Goal: Information Seeking & Learning: Learn about a topic

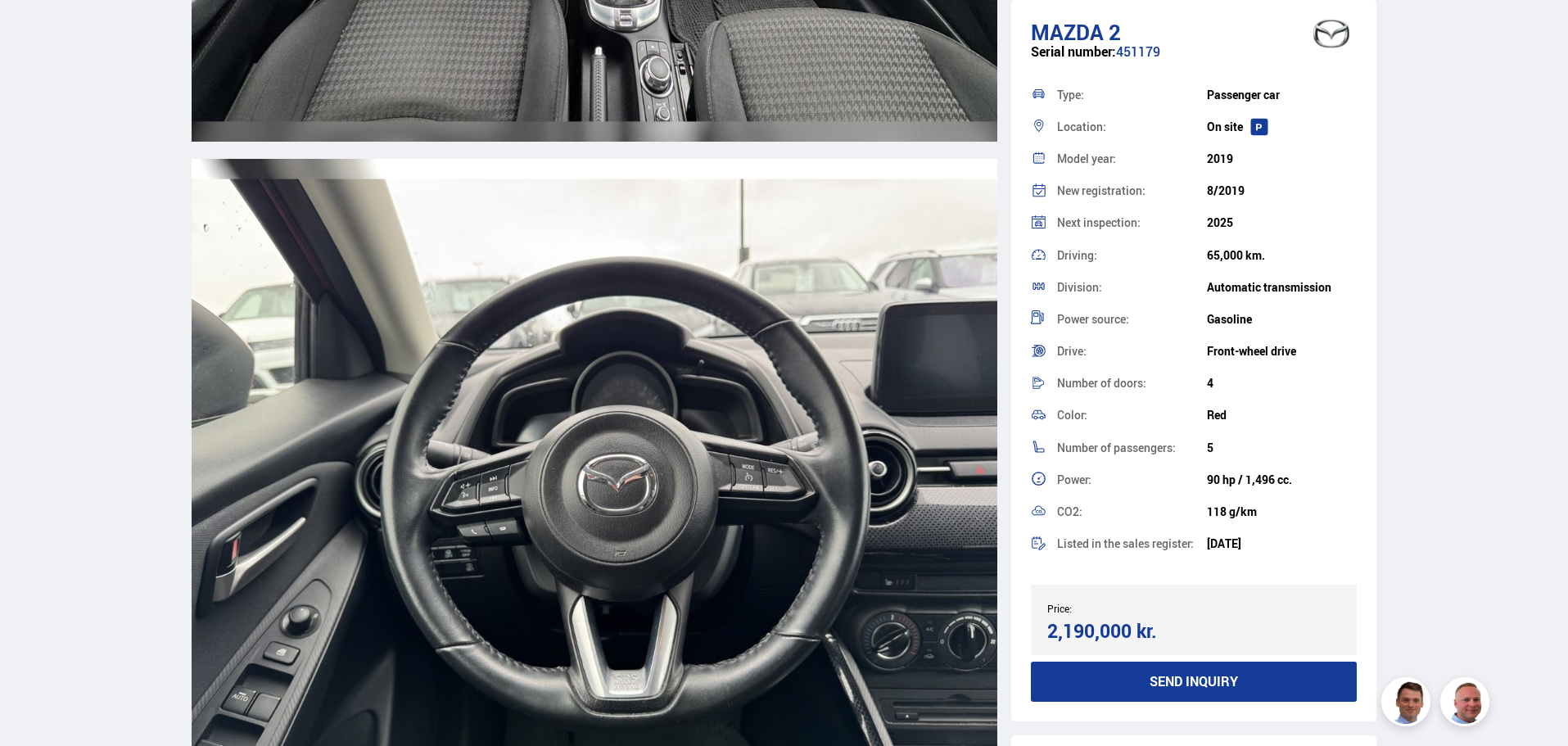
scroll to position [211, 0]
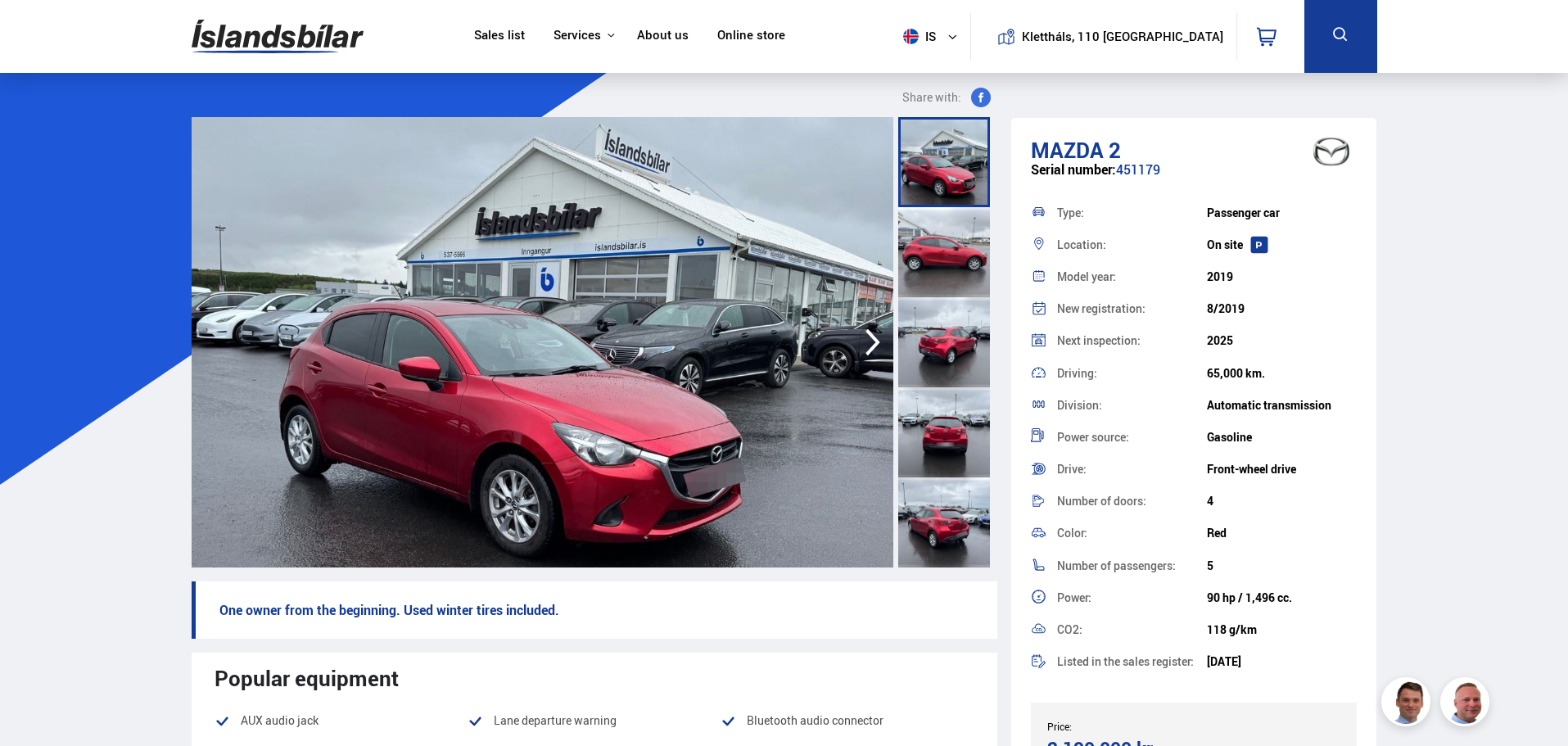
click at [240, 36] on img at bounding box center [277, 36] width 172 height 53
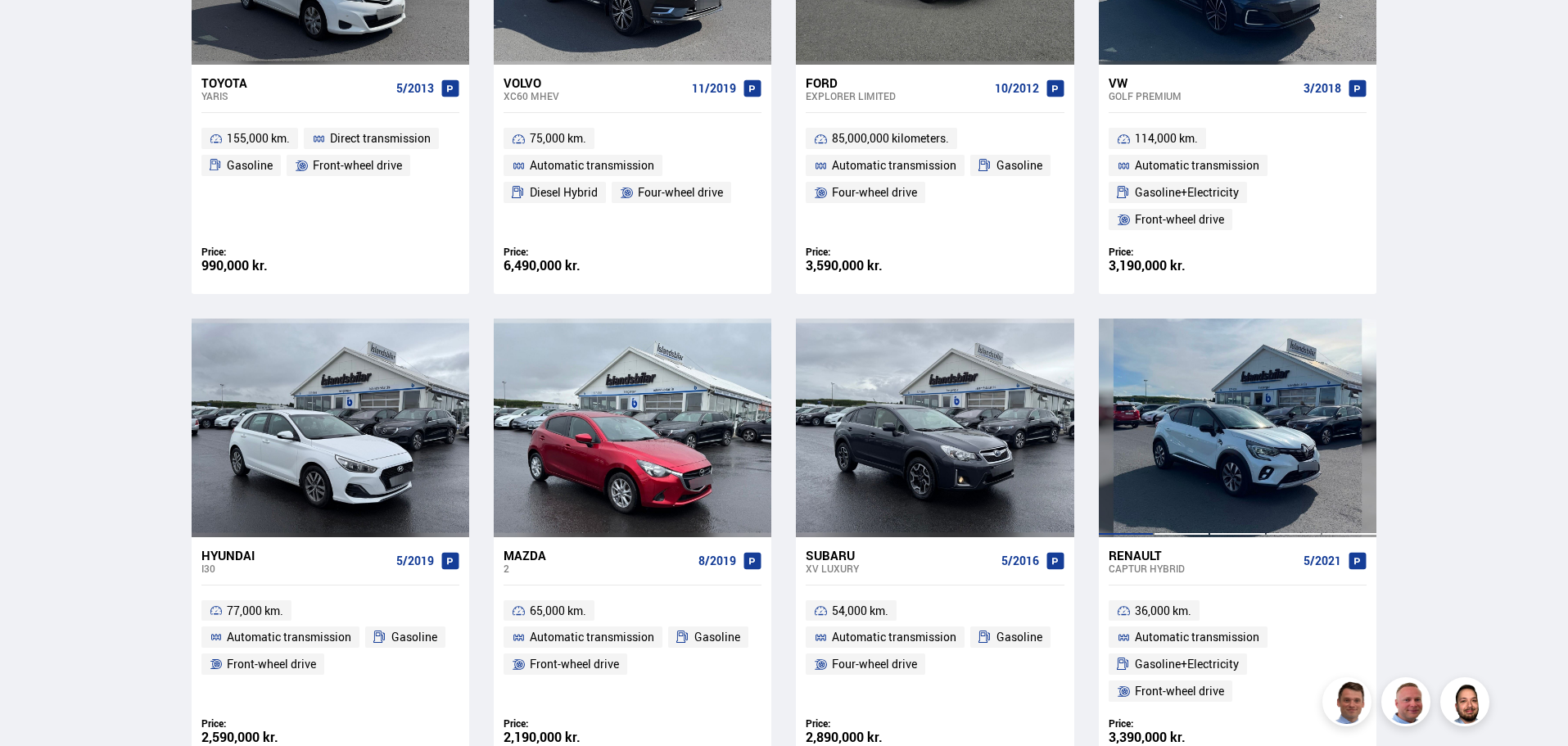
scroll to position [982, 0]
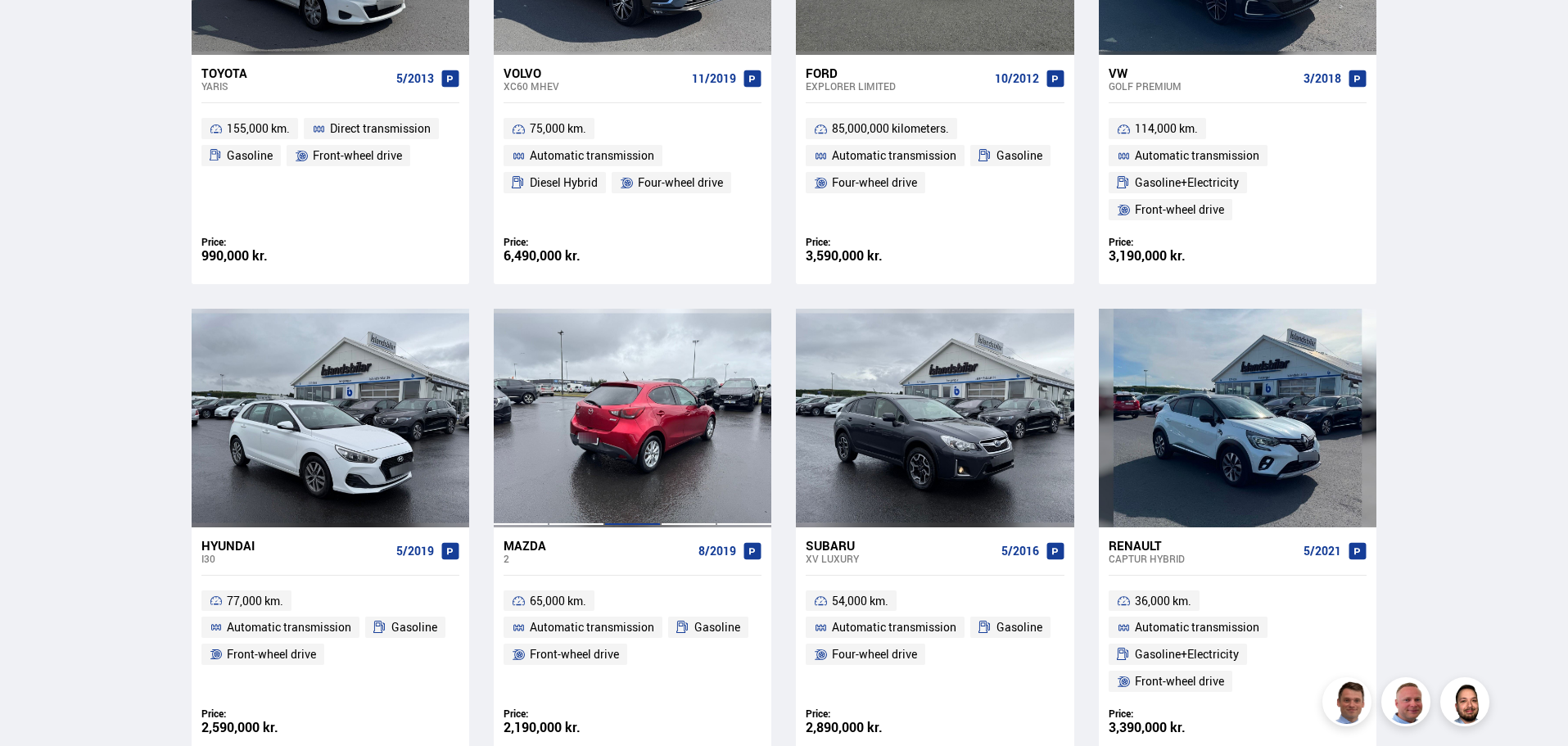
click at [649, 477] on div at bounding box center [632, 417] width 56 height 218
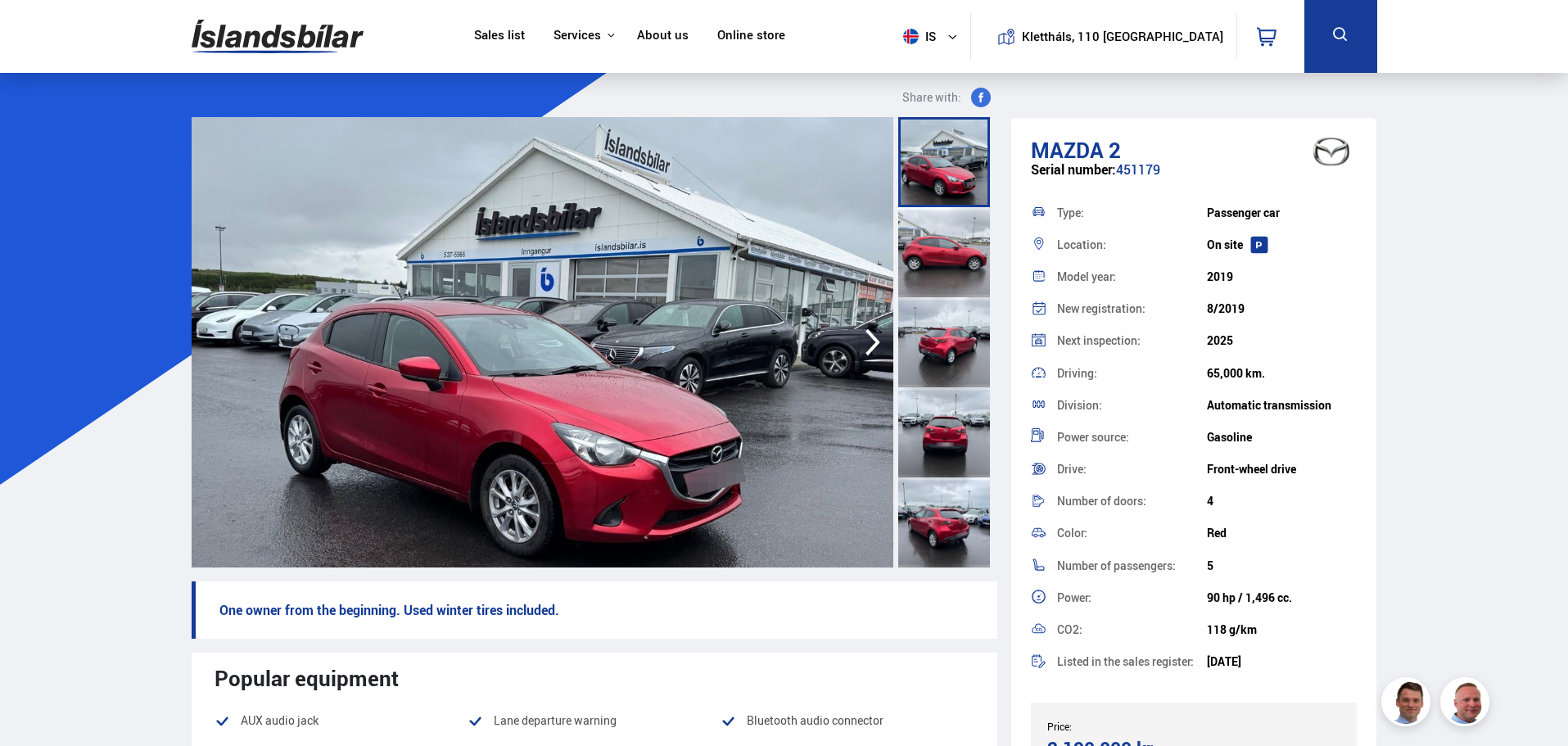
click at [640, 283] on img at bounding box center [542, 343] width 701 height 450
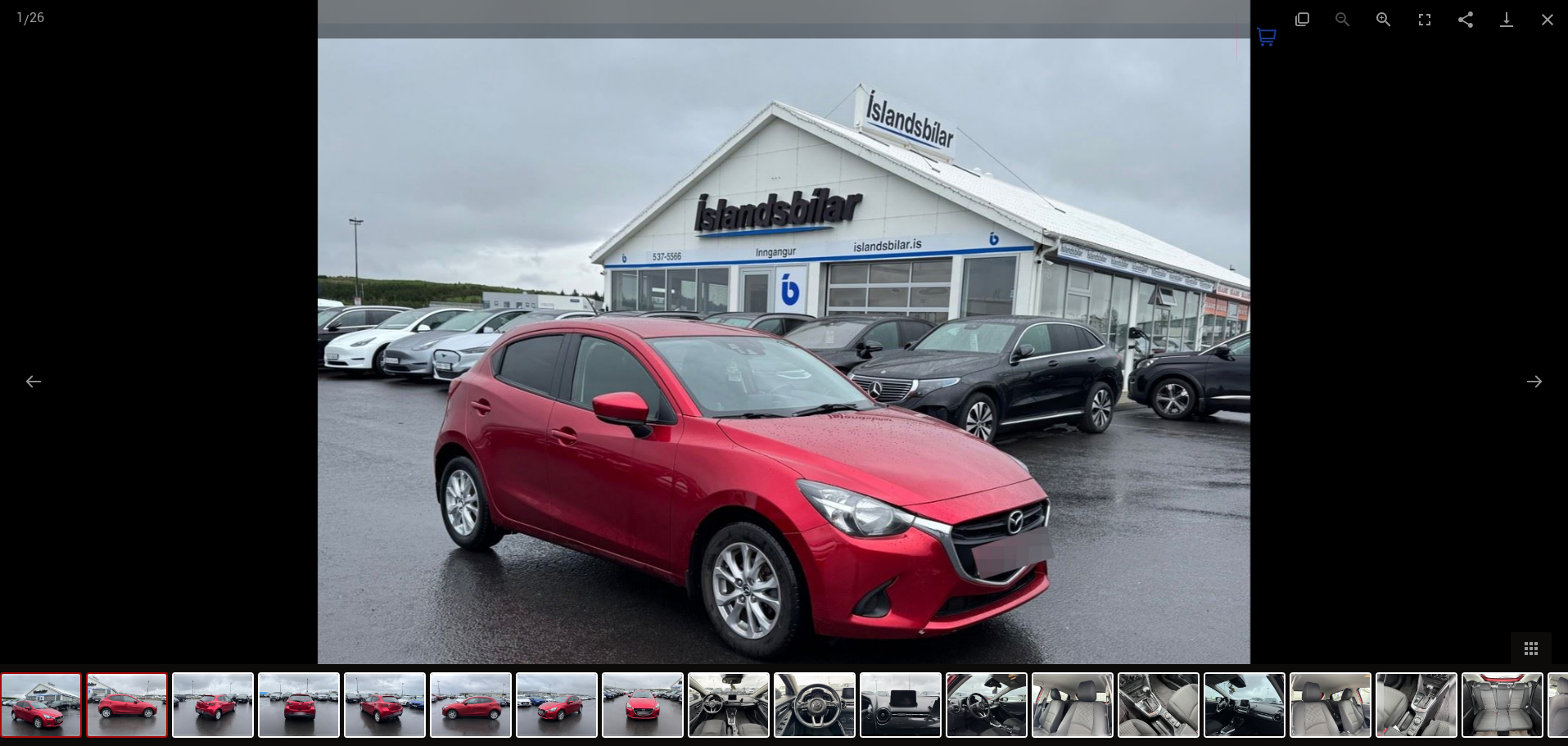
click at [119, 723] on img at bounding box center [126, 705] width 79 height 62
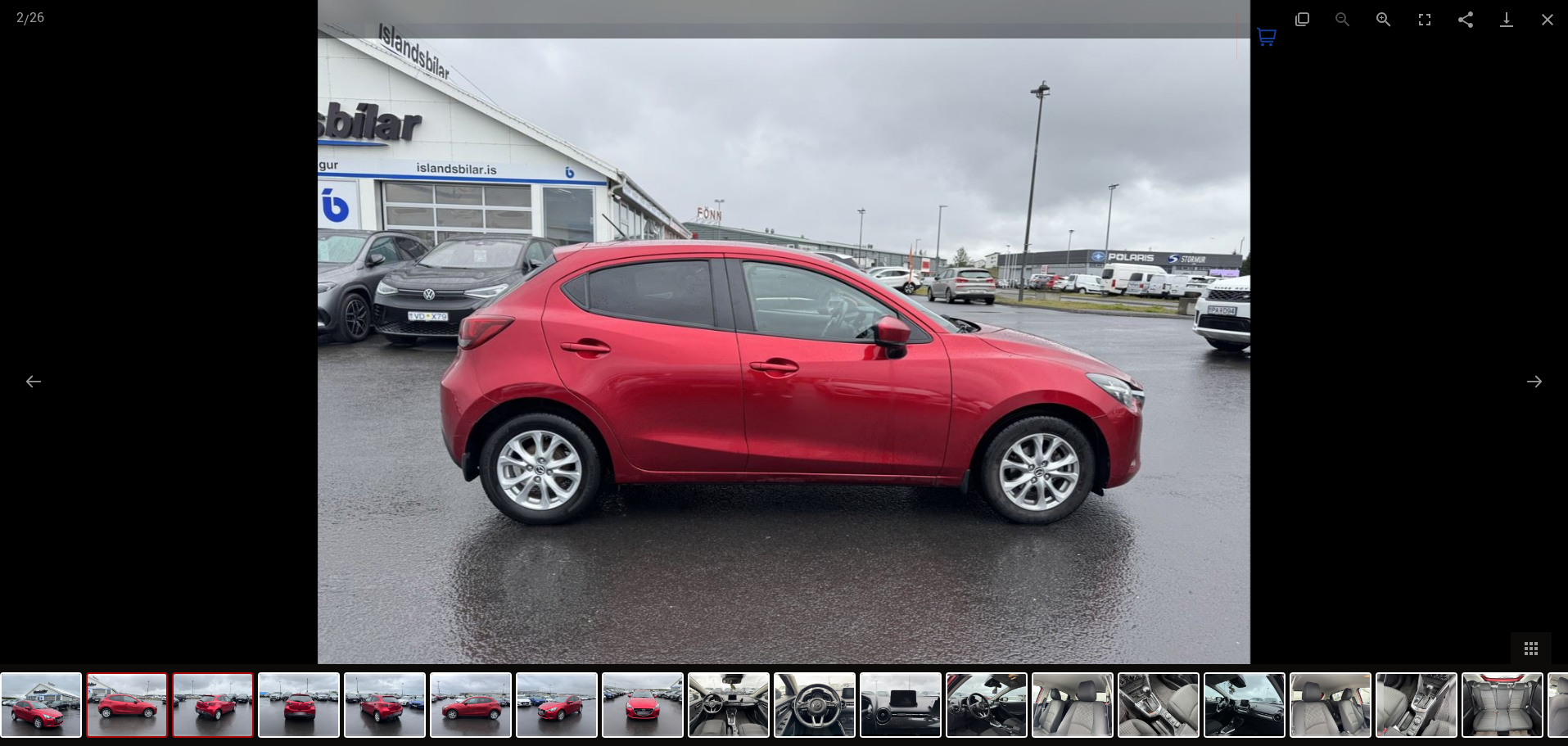
click at [223, 716] on img at bounding box center [213, 705] width 79 height 62
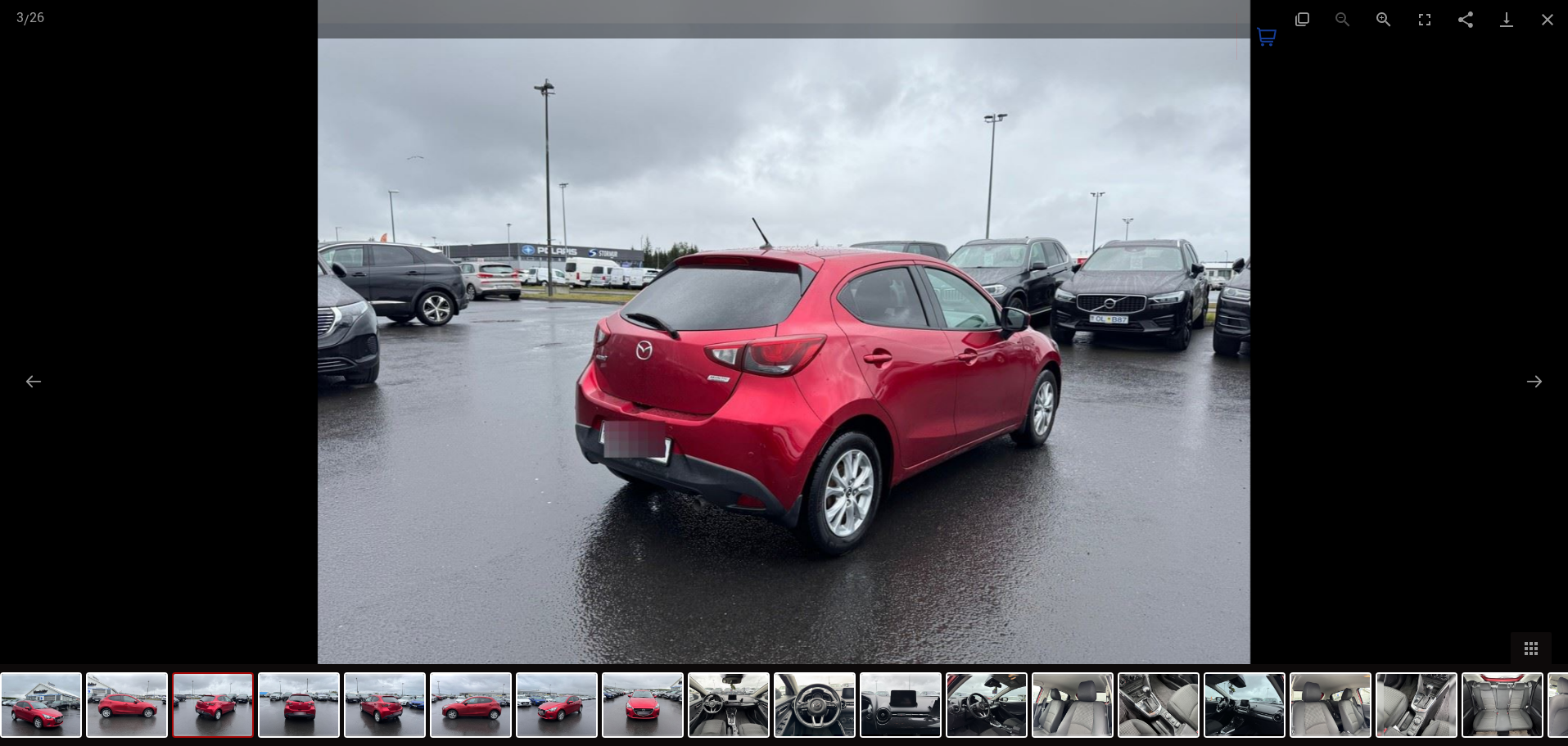
click at [1330, 196] on div at bounding box center [784, 373] width 1568 height 746
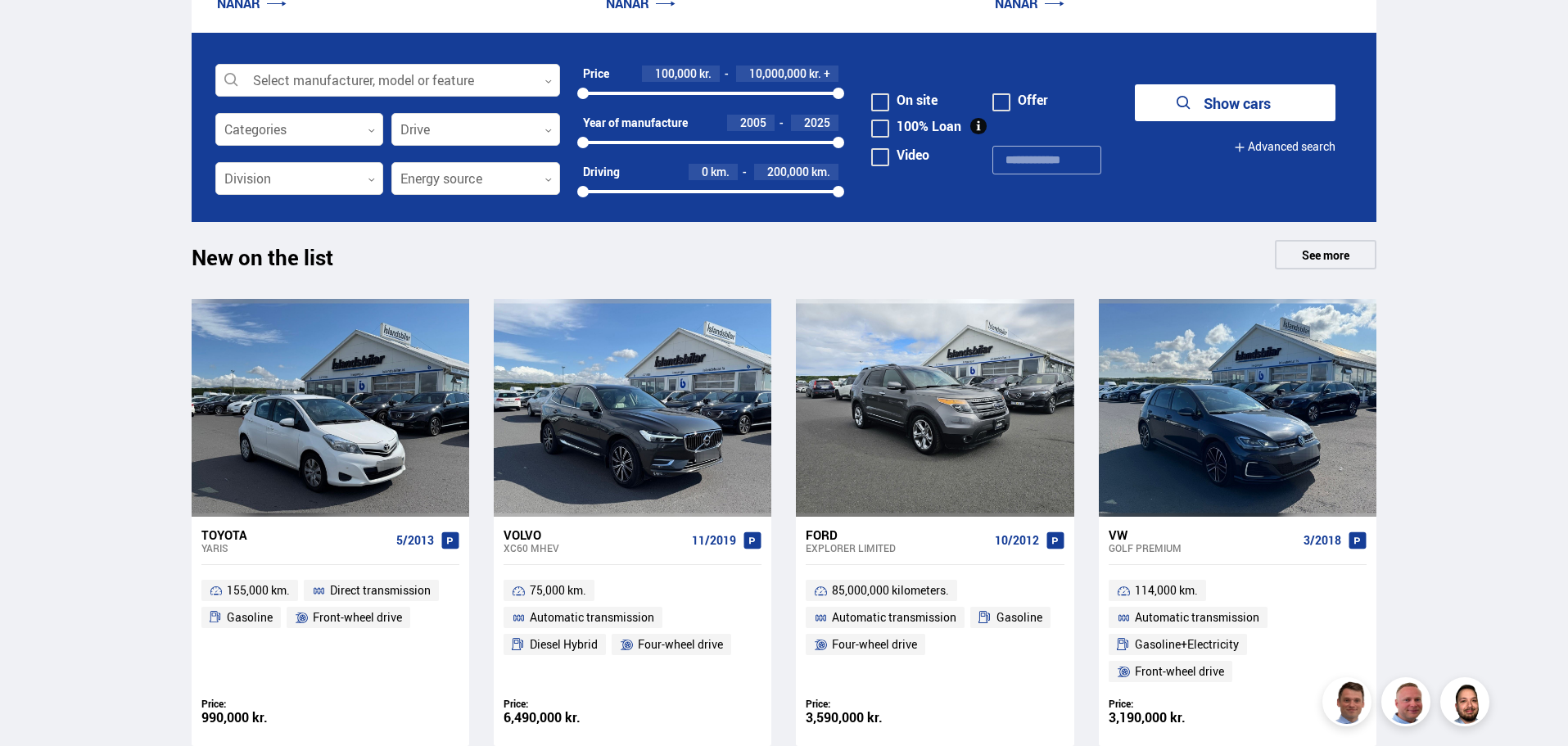
scroll to position [982, 0]
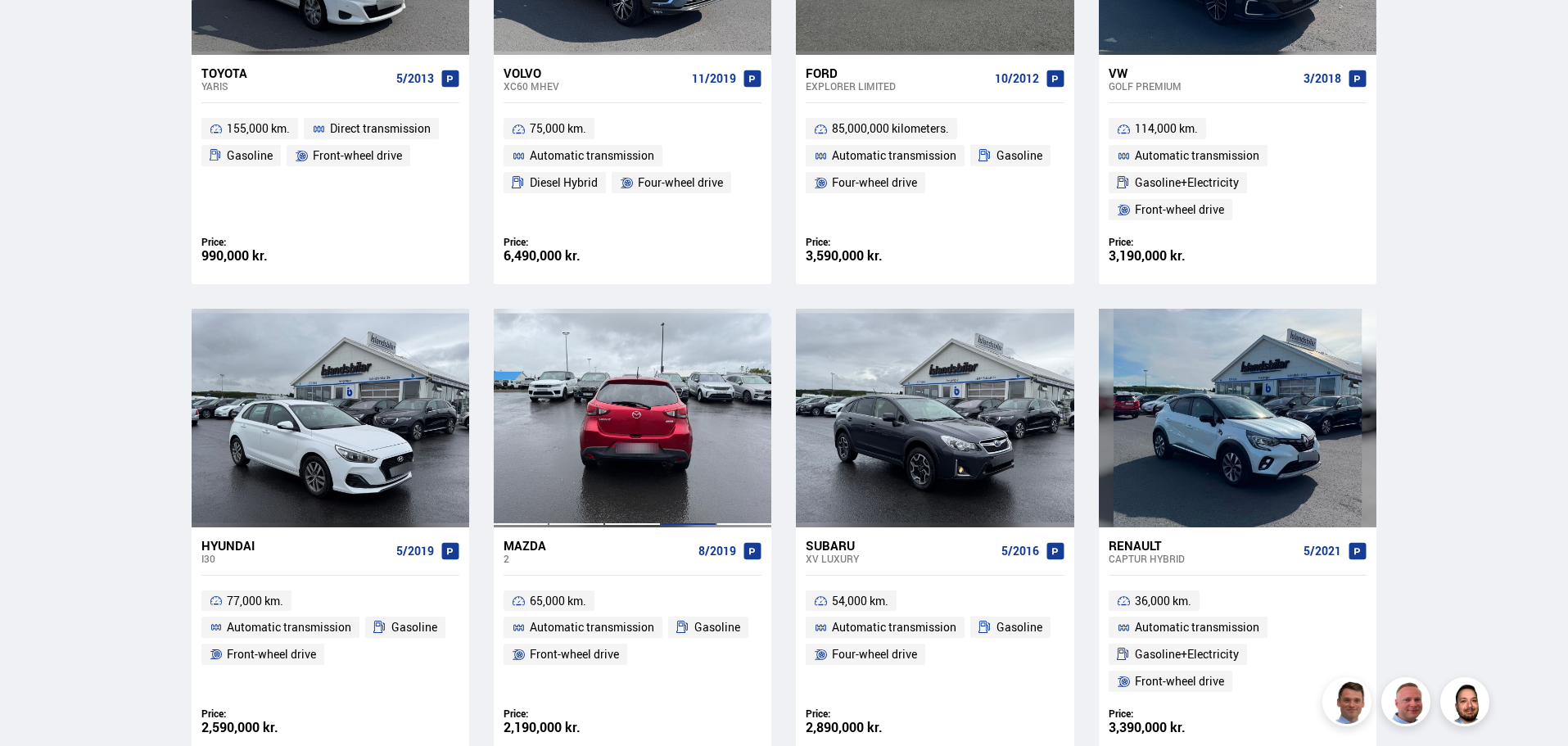
click at [674, 416] on div at bounding box center [688, 417] width 56 height 218
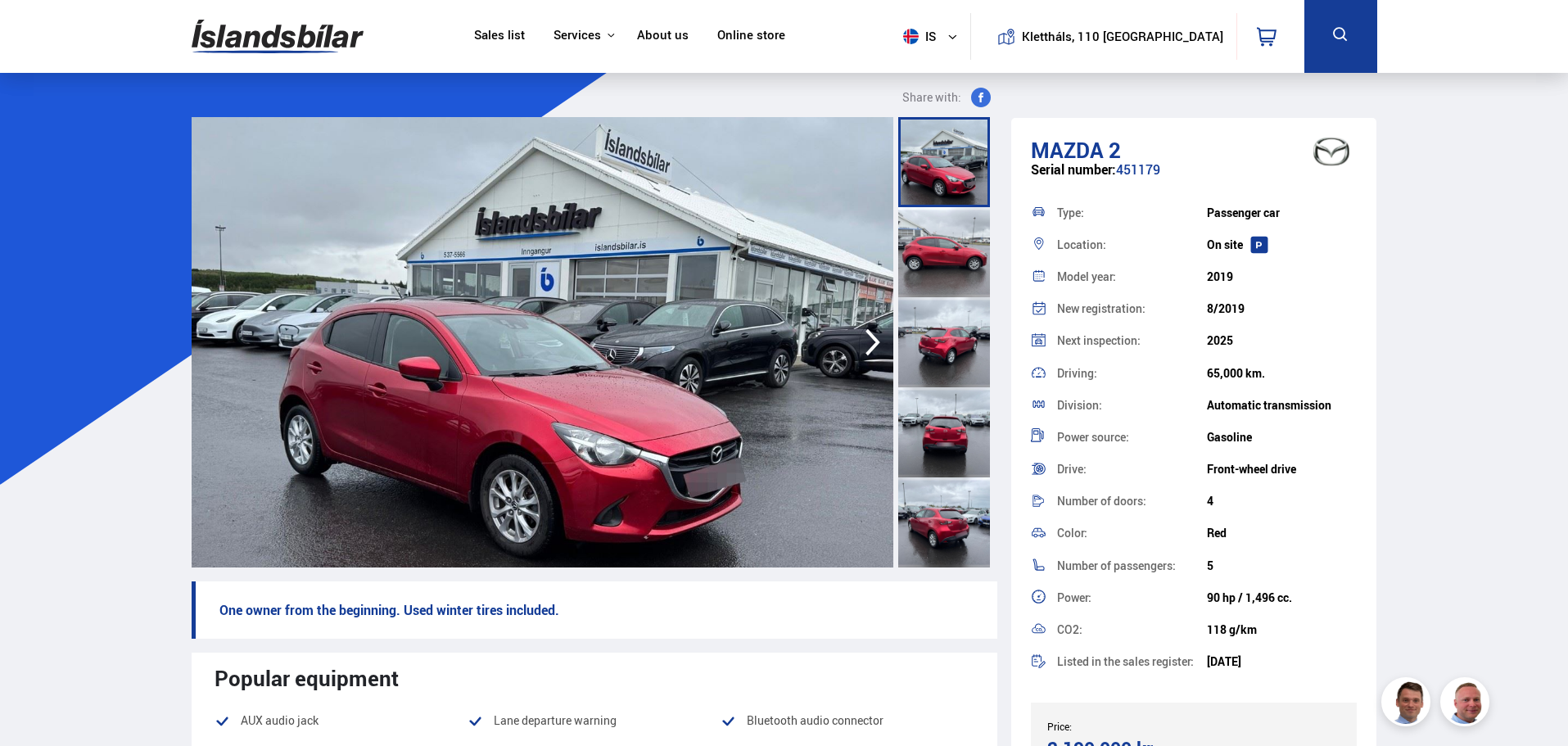
click at [674, 416] on img at bounding box center [542, 343] width 701 height 450
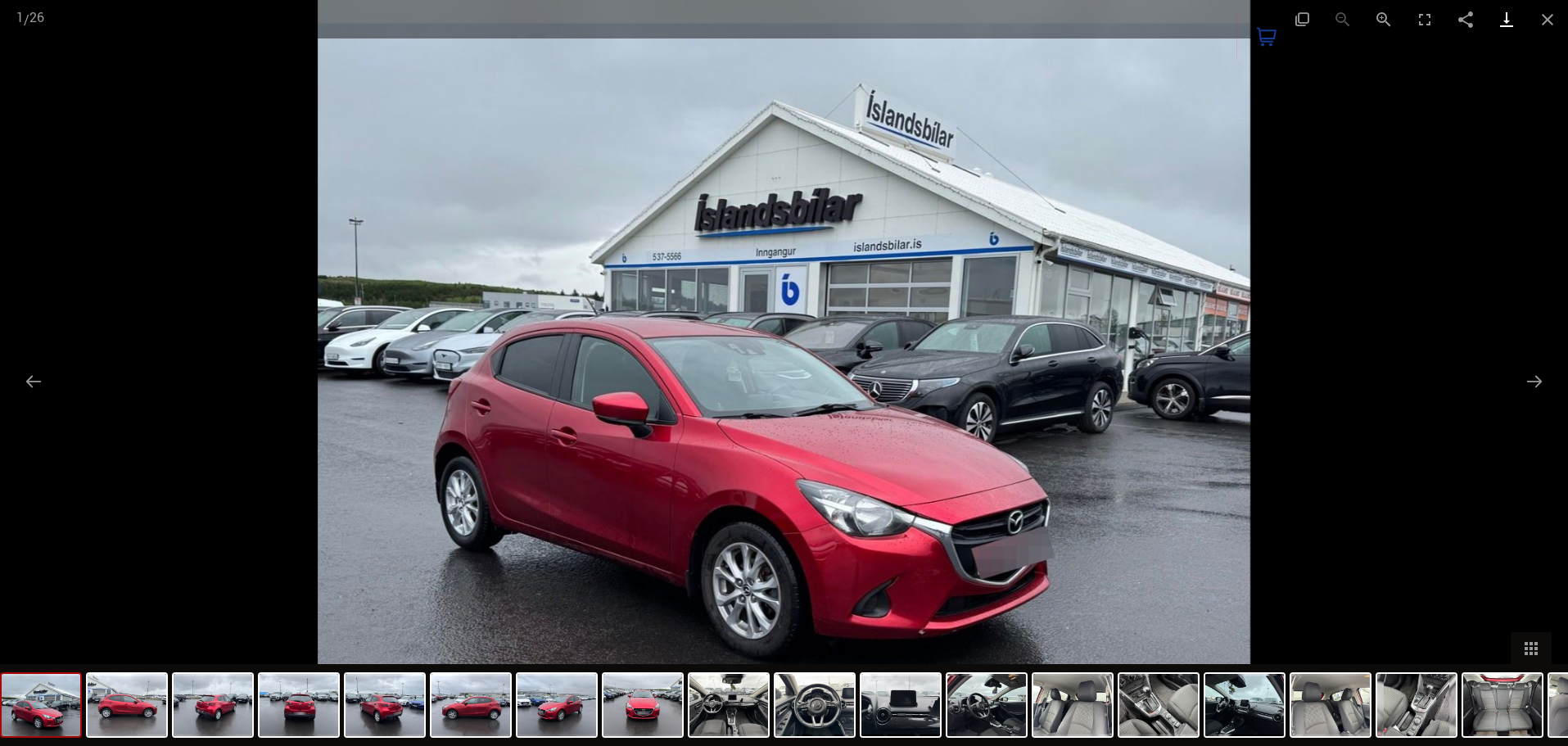
click at [1509, 25] on link "Download" at bounding box center [1507, 19] width 41 height 39
click at [228, 692] on img at bounding box center [213, 705] width 79 height 62
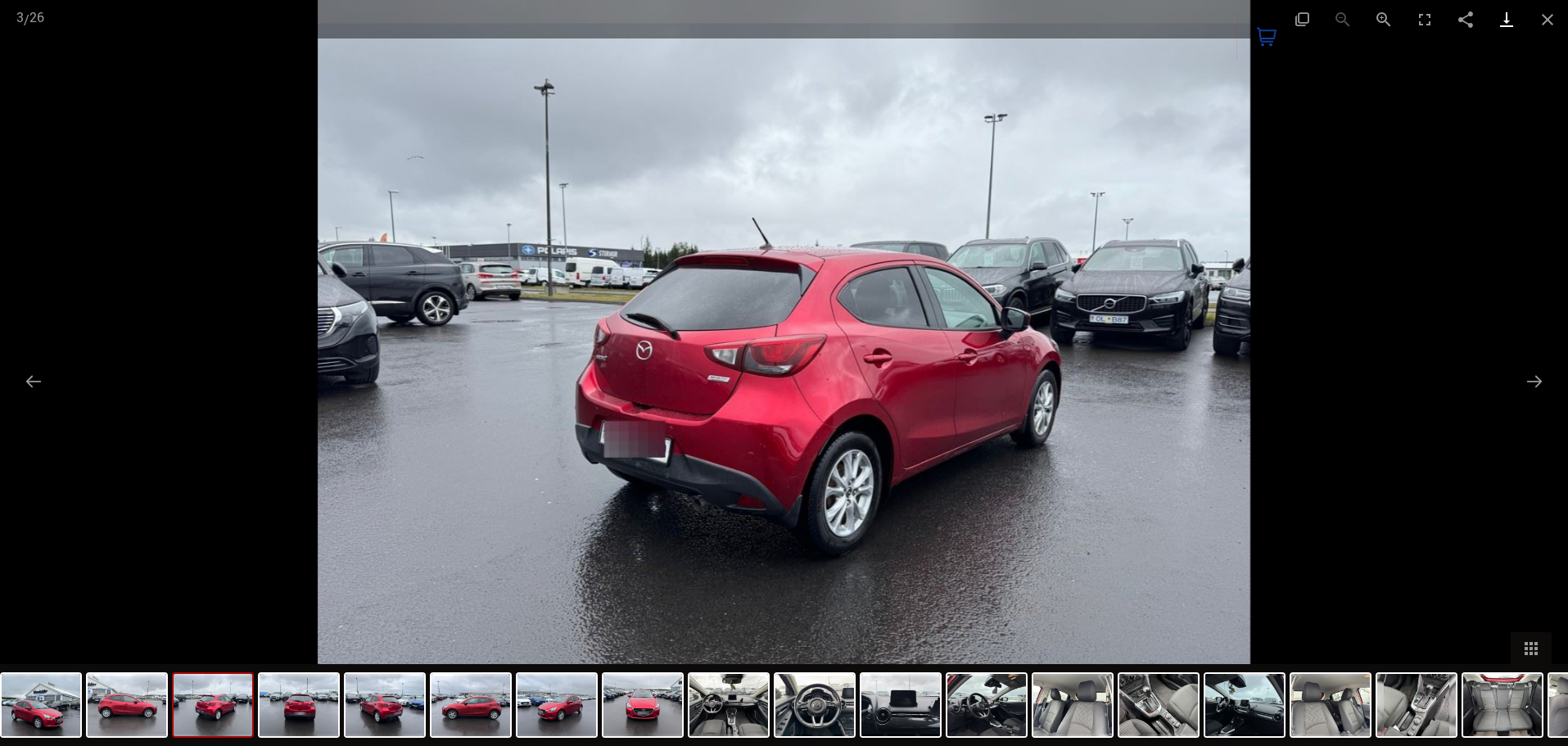
click at [1499, 18] on link "Download" at bounding box center [1507, 19] width 41 height 39
click at [407, 710] on img at bounding box center [384, 705] width 79 height 62
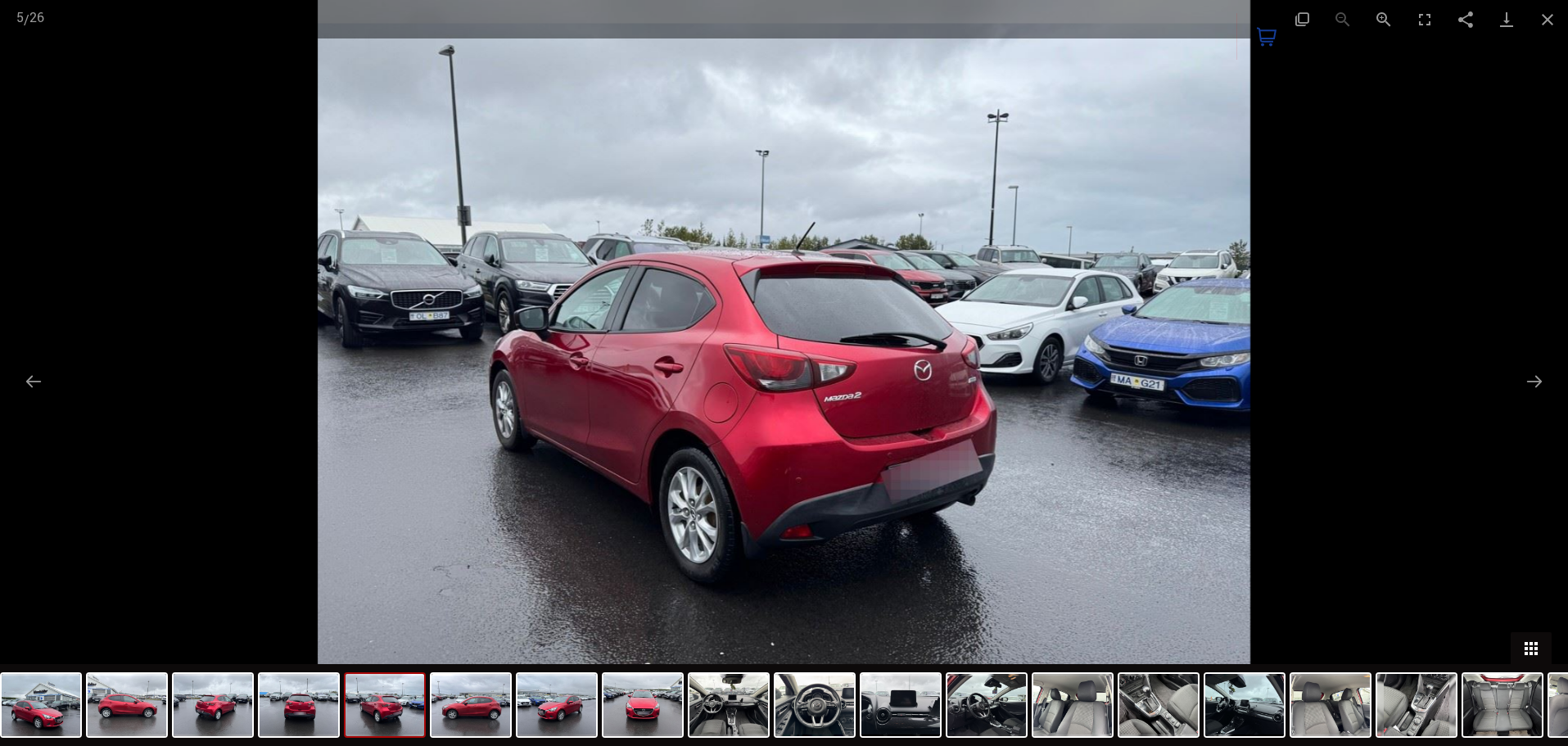
click at [1533, 649] on button "Toggle thumbnails" at bounding box center [1531, 648] width 41 height 32
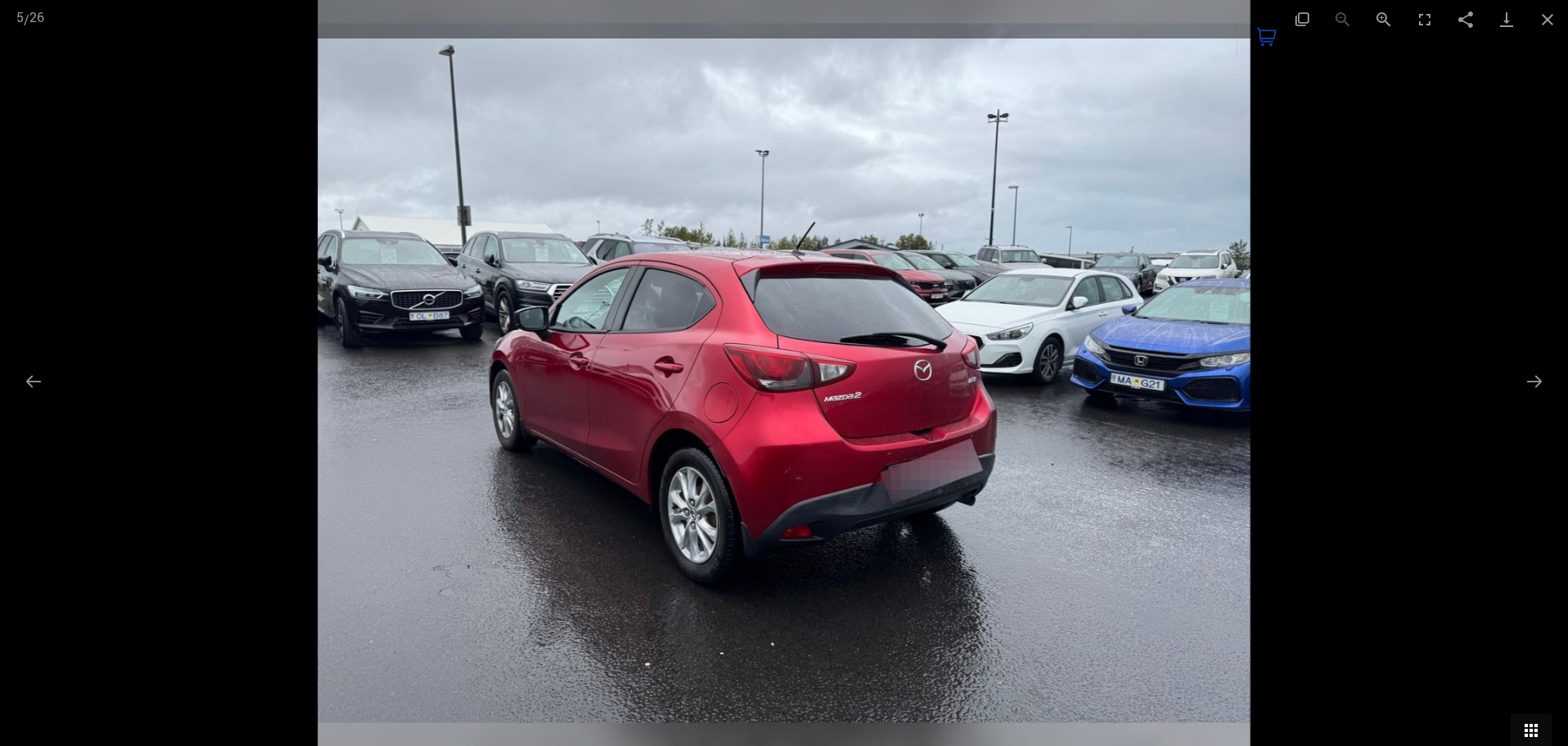
click at [1530, 720] on button "Toggle thumbnails" at bounding box center [1531, 729] width 41 height 32
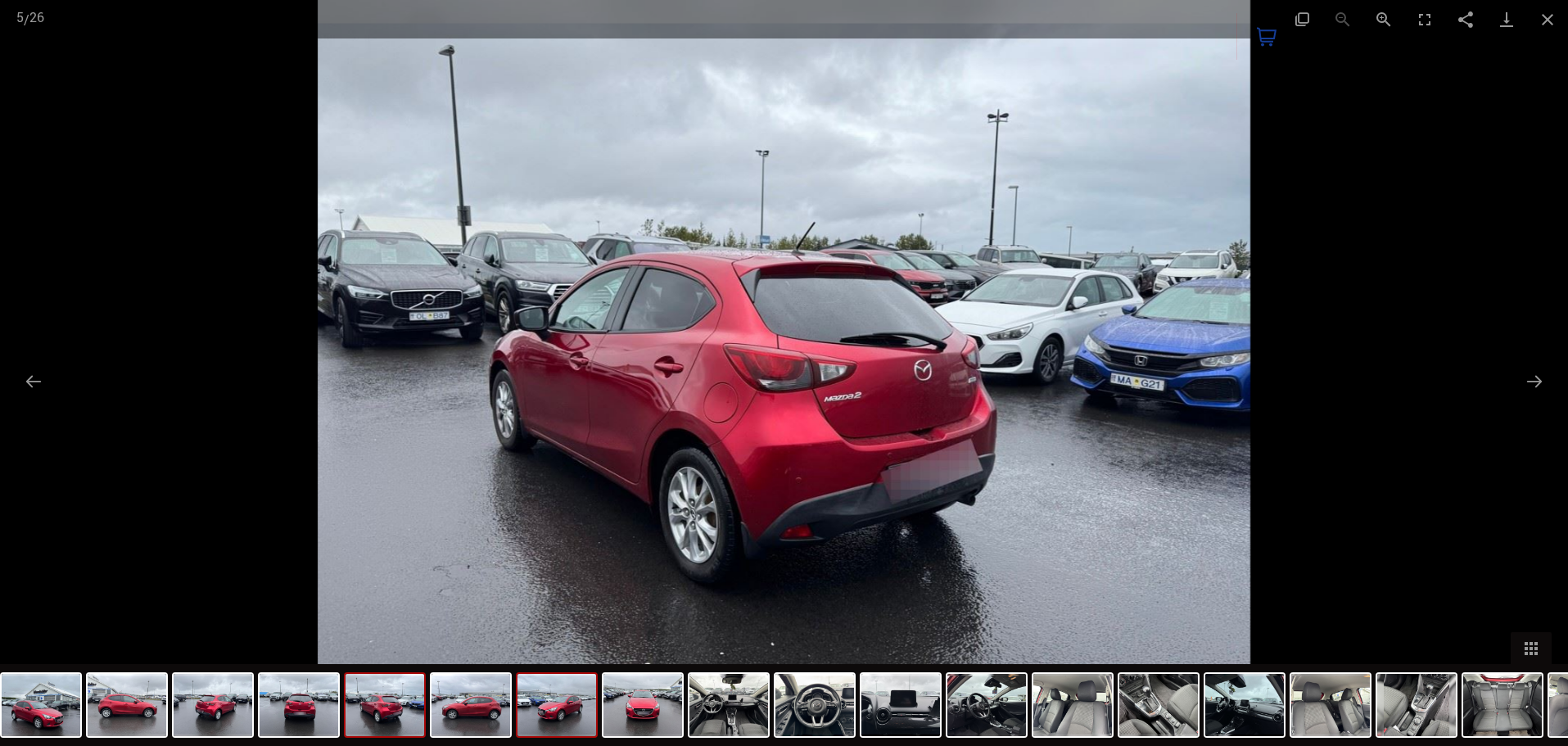
click at [587, 723] on img at bounding box center [557, 705] width 79 height 62
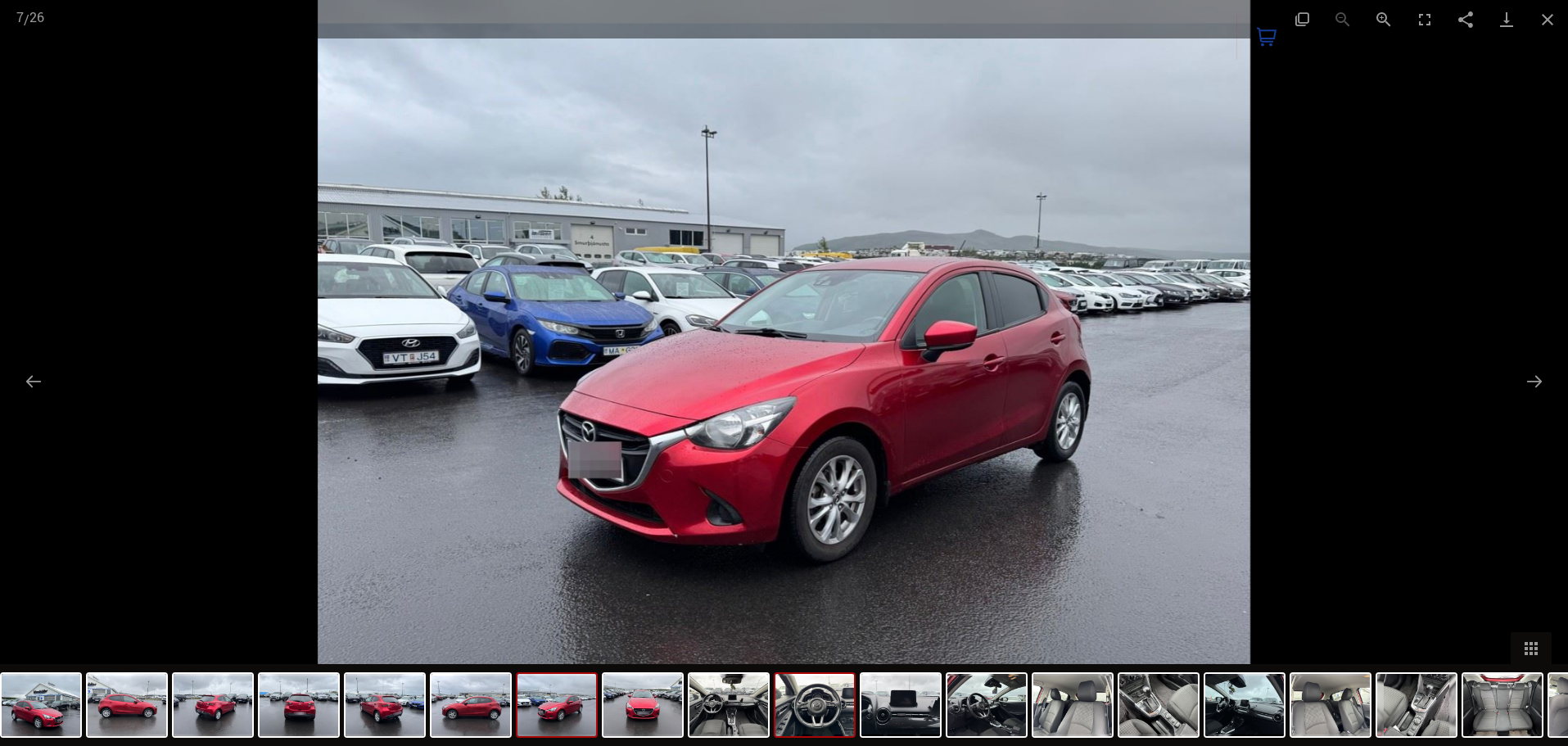
click at [823, 715] on img at bounding box center [814, 705] width 79 height 62
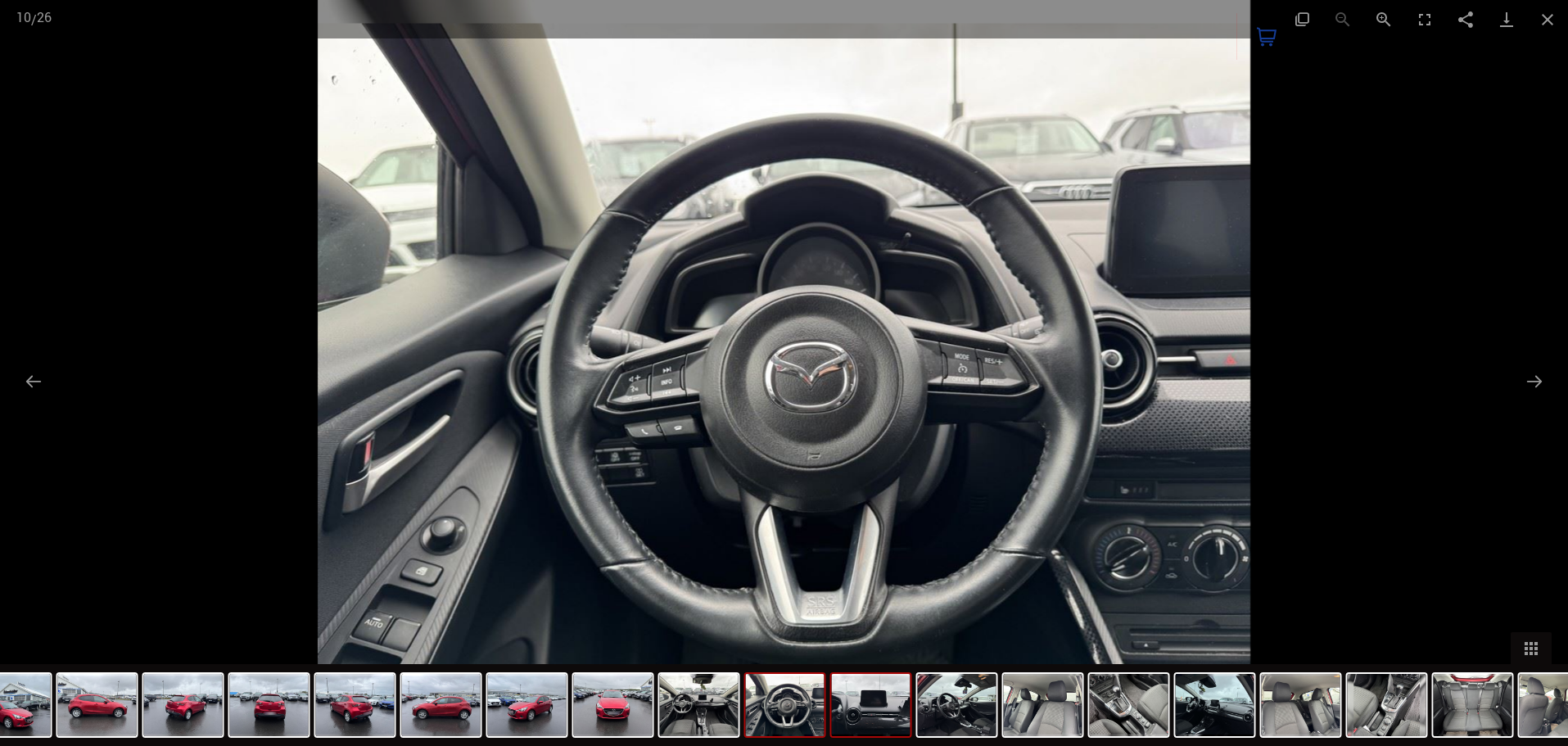
click at [894, 710] on img at bounding box center [871, 705] width 79 height 62
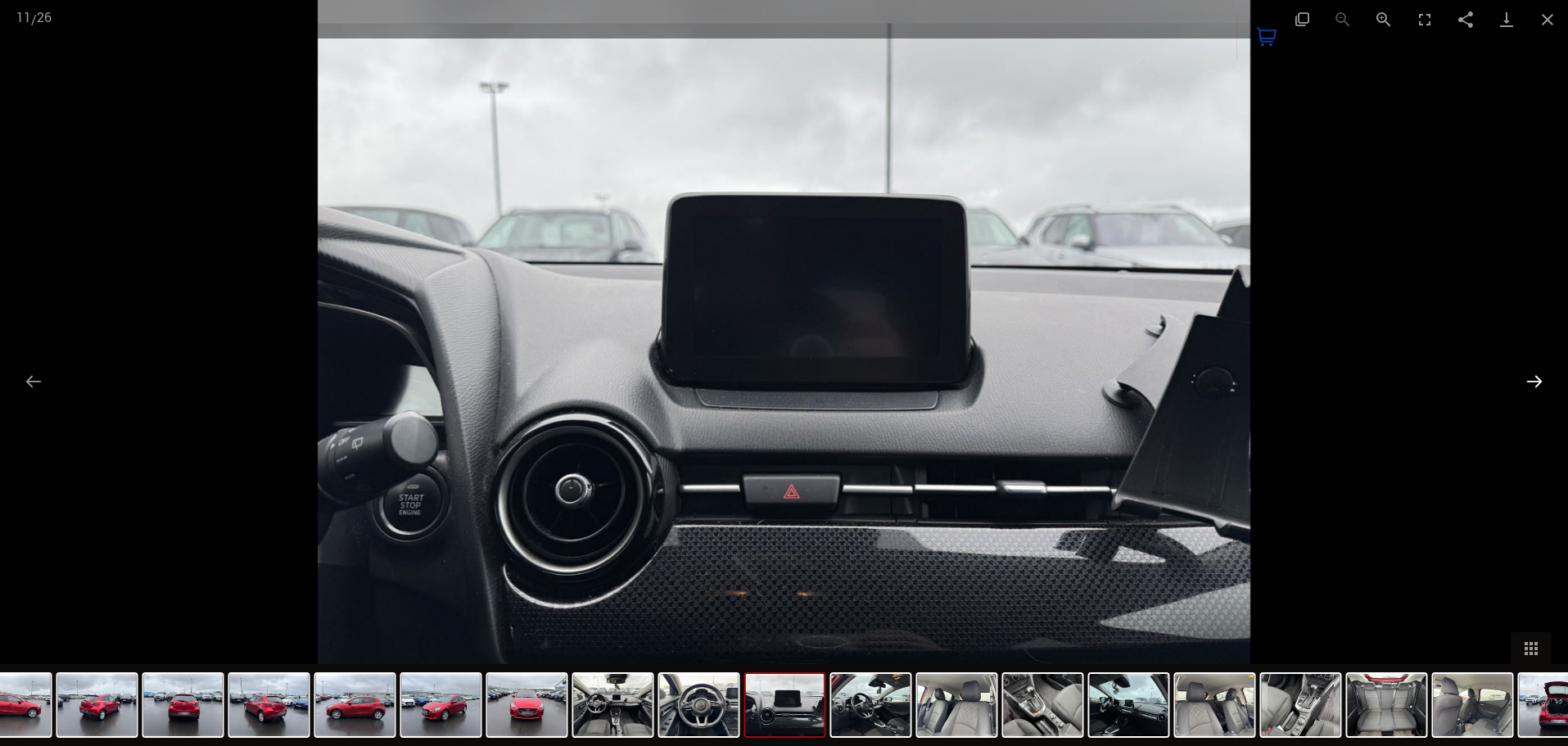
click at [1533, 387] on button "Next slide" at bounding box center [1534, 381] width 34 height 32
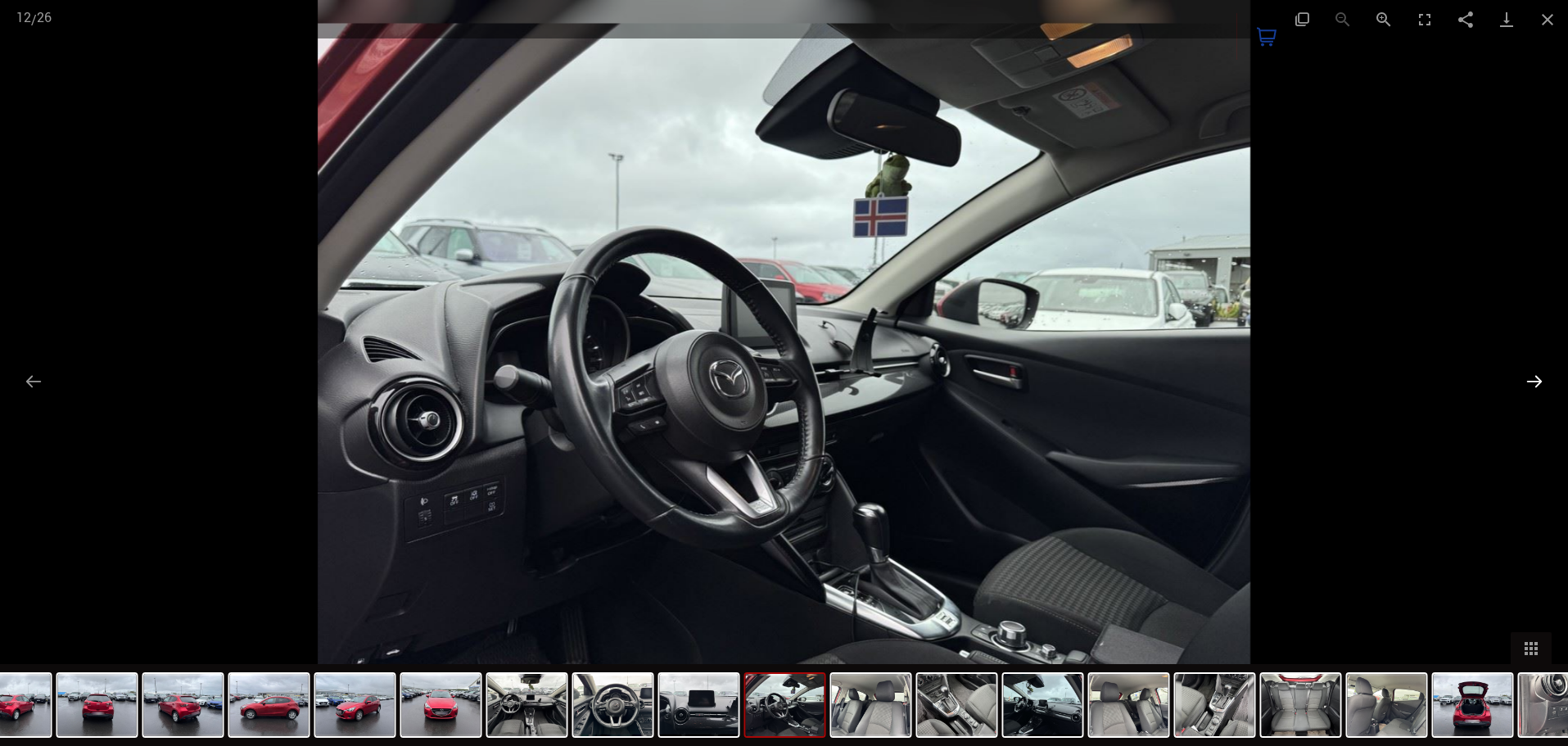
click at [1531, 387] on button "Next slide" at bounding box center [1534, 381] width 34 height 32
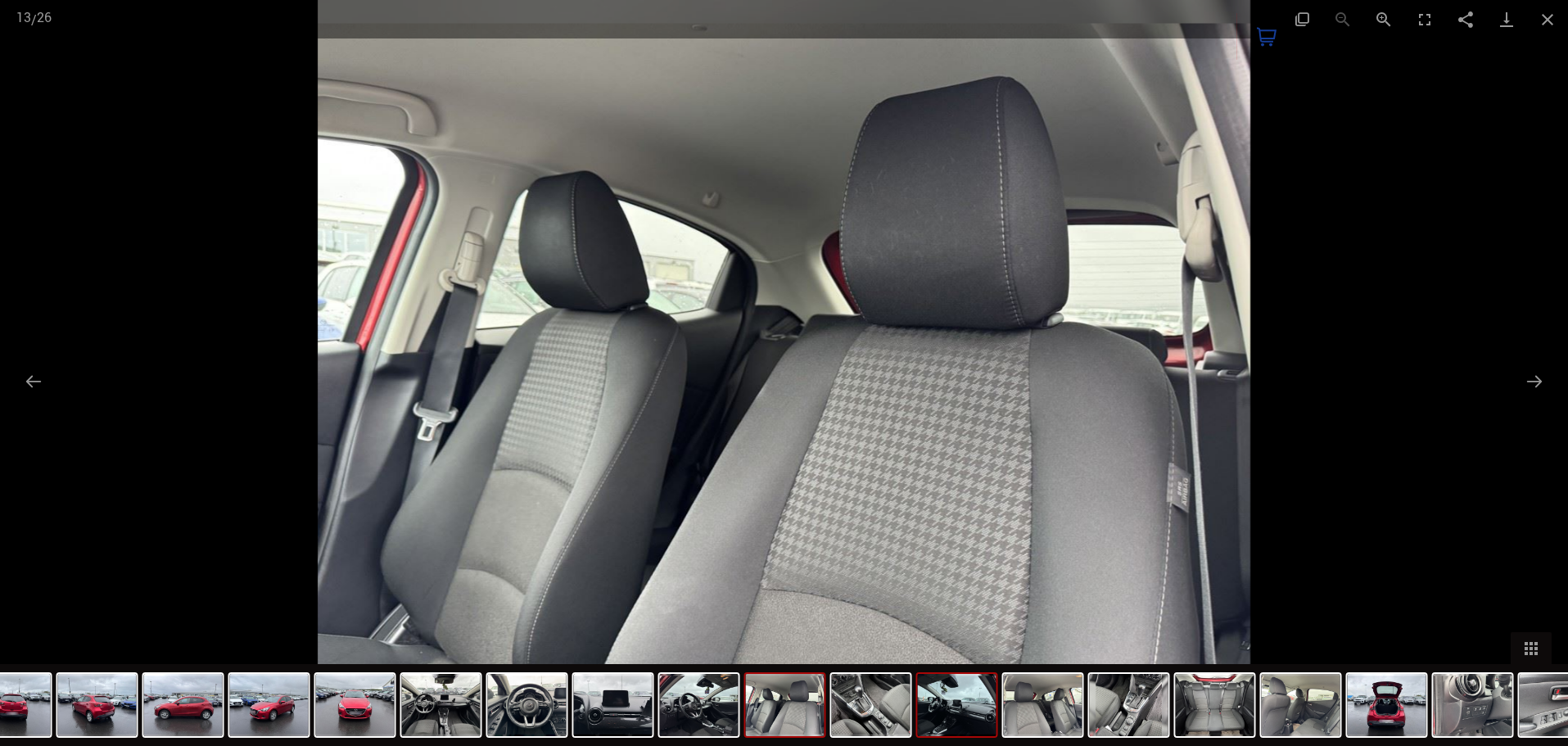
click at [951, 720] on img at bounding box center [957, 705] width 79 height 62
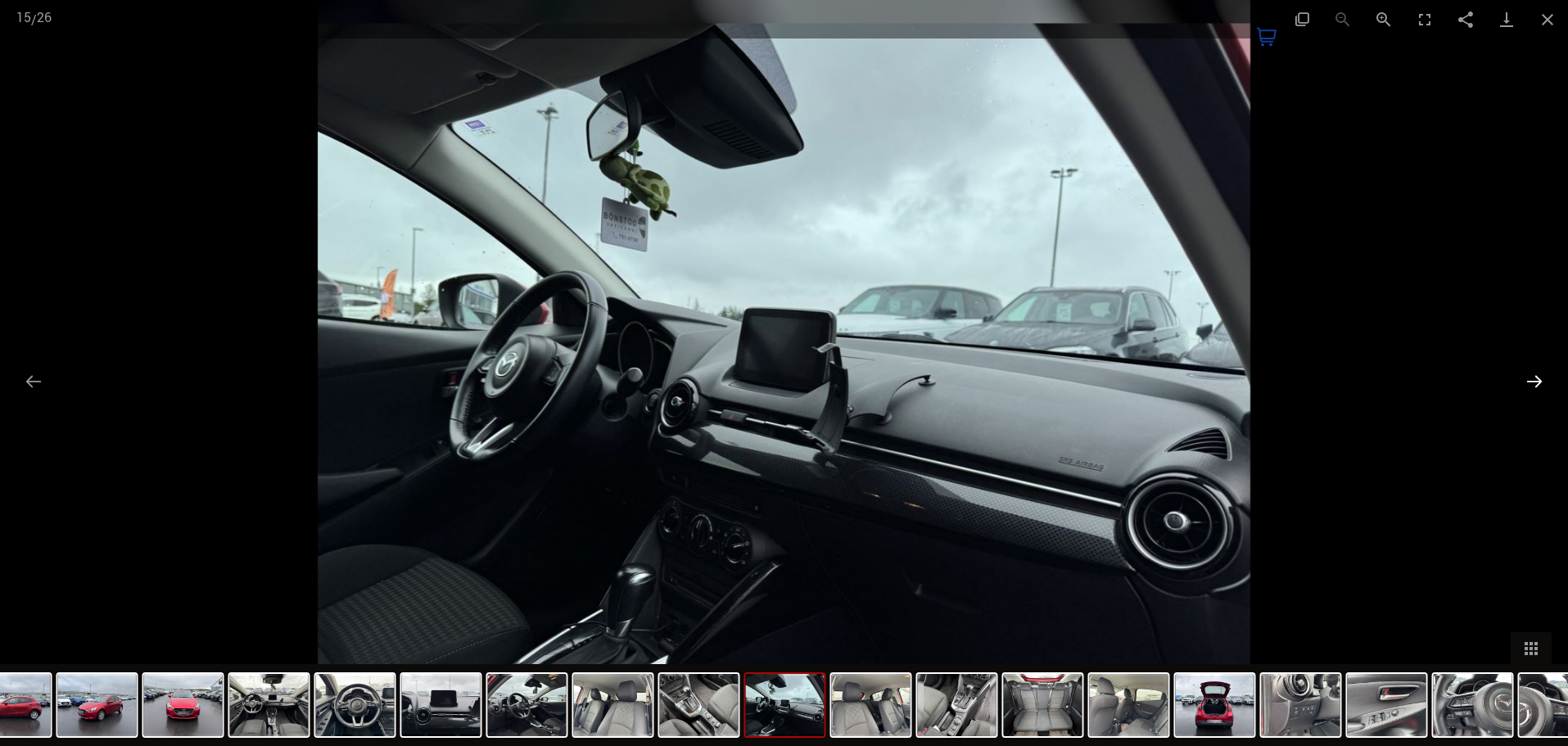
click at [1535, 385] on button "Next slide" at bounding box center [1534, 381] width 34 height 32
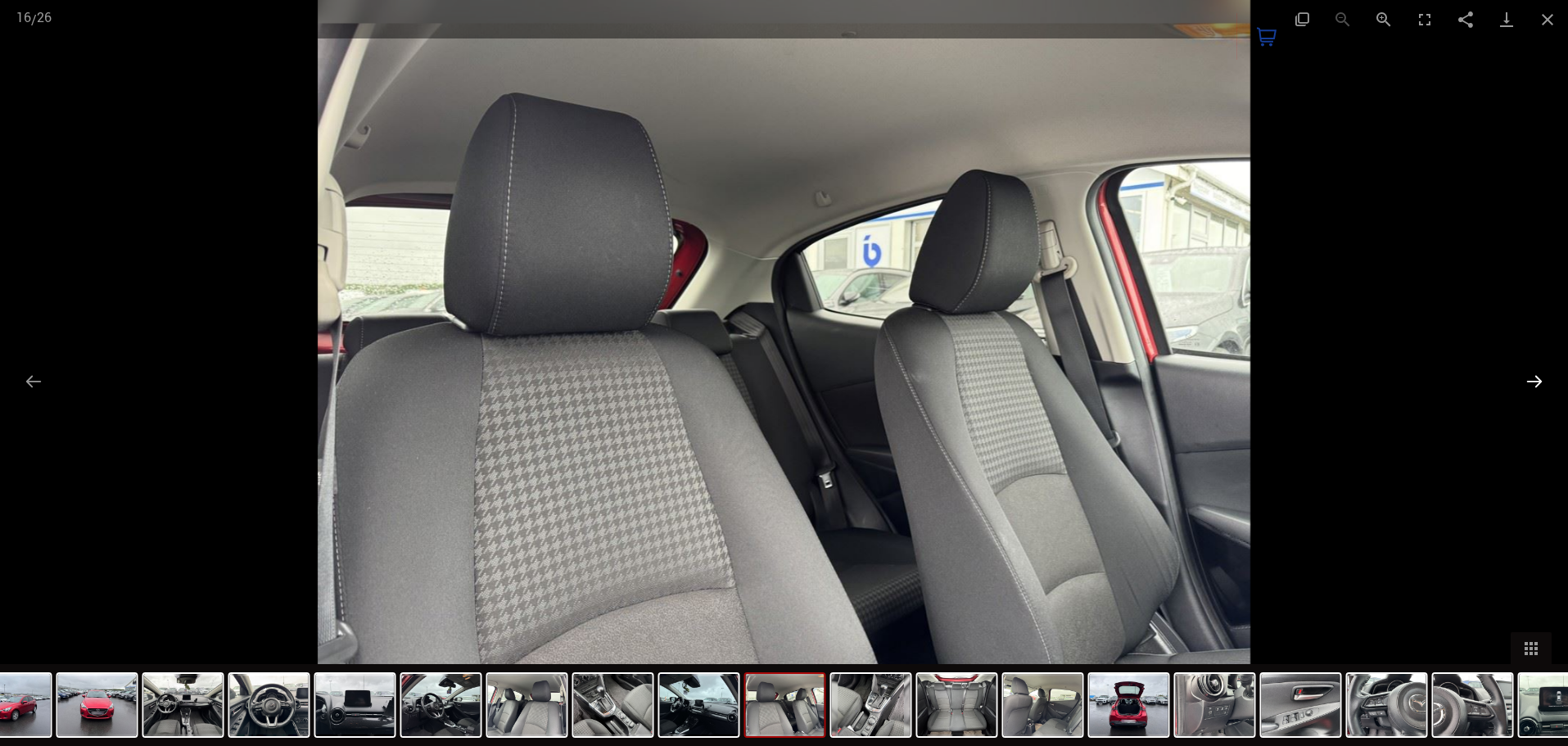
click at [1539, 384] on button "Next slide" at bounding box center [1534, 381] width 34 height 32
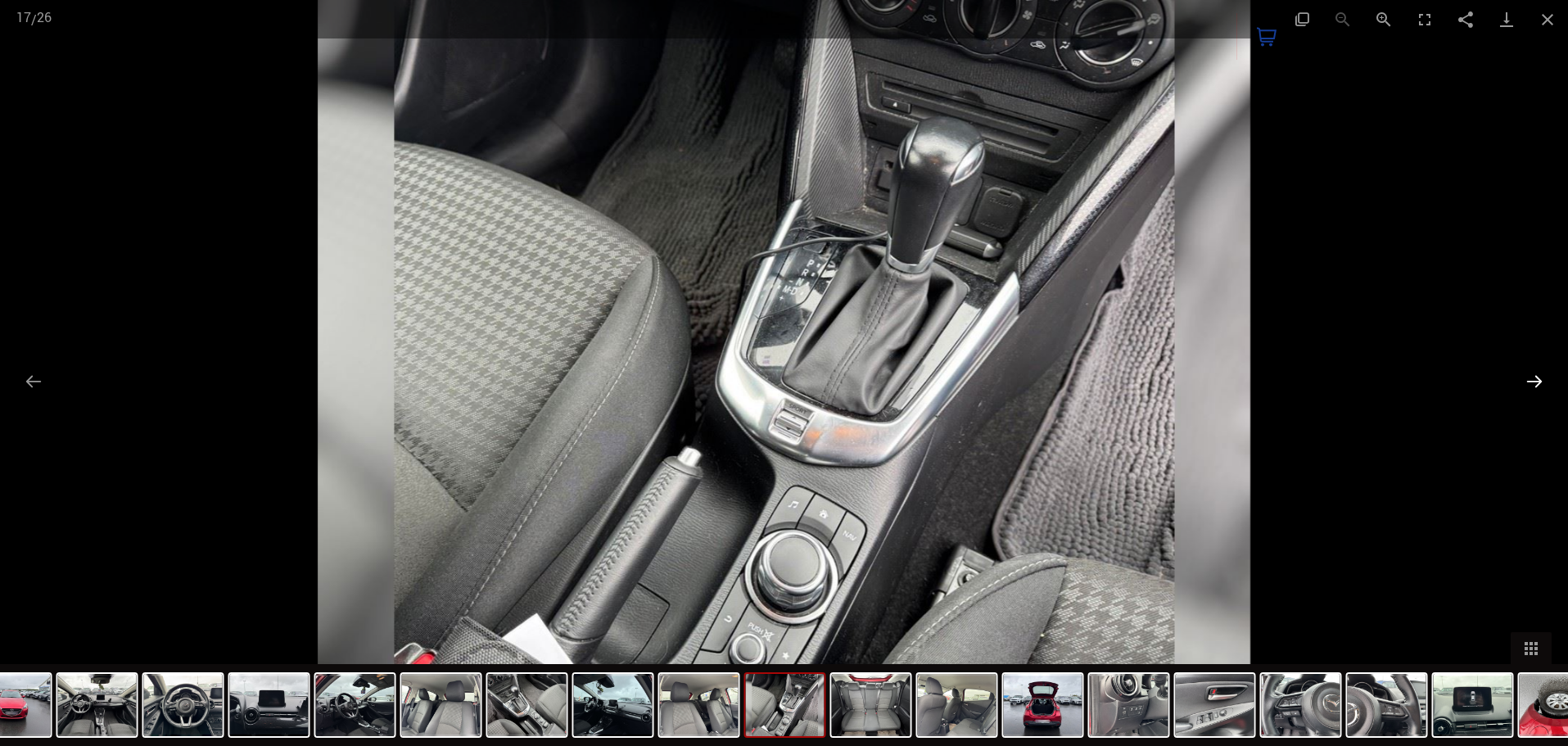
click at [1534, 382] on button "Next slide" at bounding box center [1534, 381] width 34 height 32
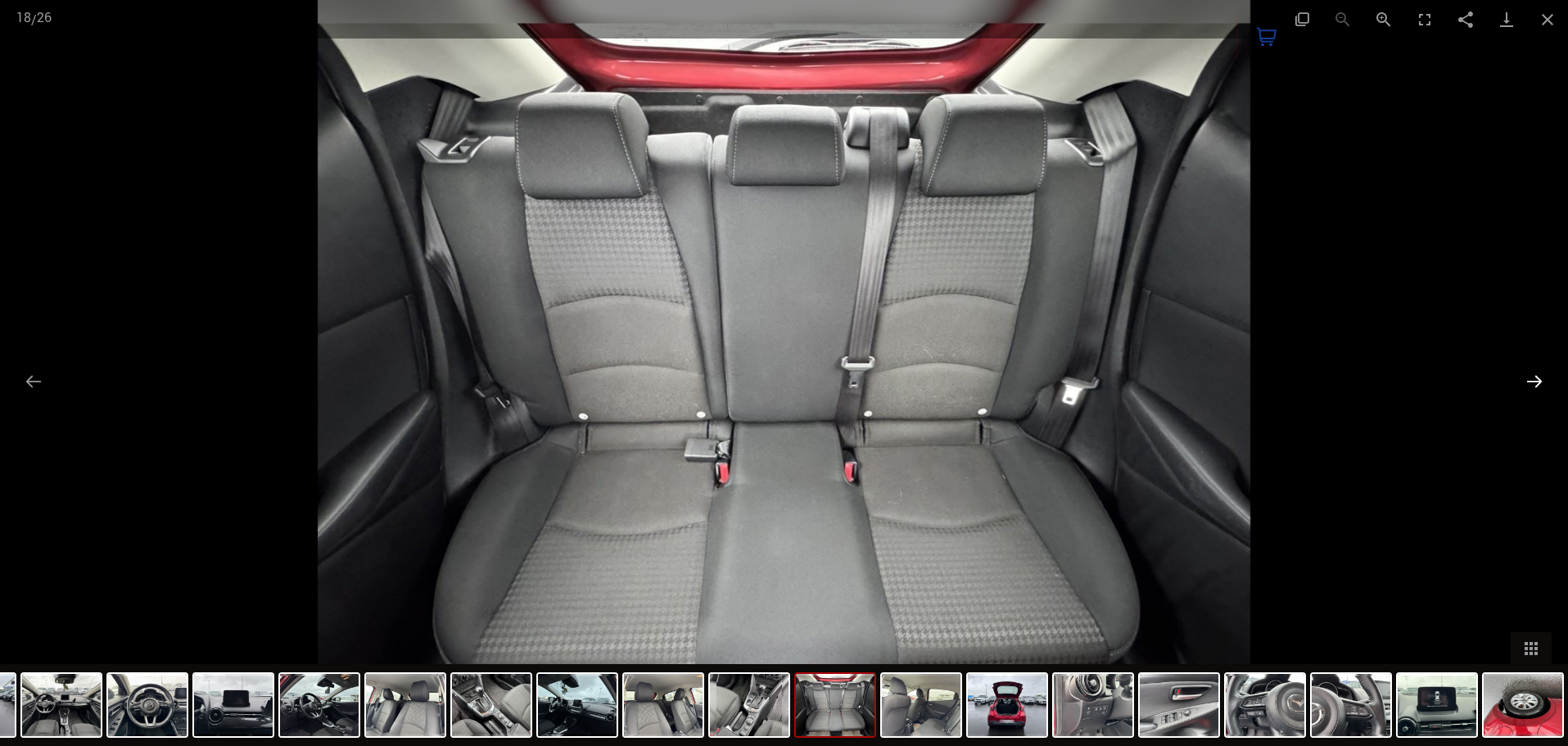
click at [1542, 381] on button "Next slide" at bounding box center [1534, 381] width 34 height 32
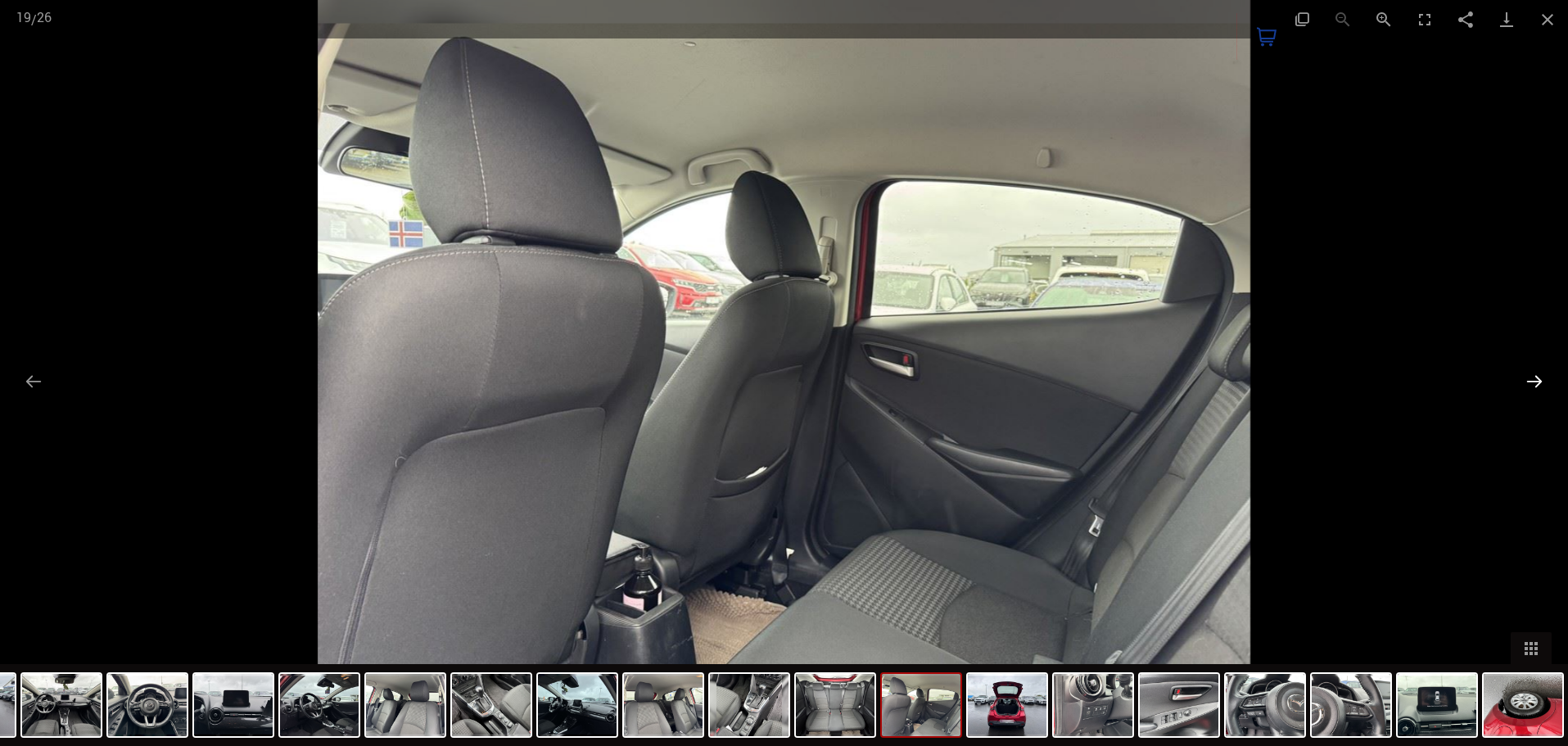
click at [1539, 386] on button "Next slide" at bounding box center [1534, 381] width 34 height 32
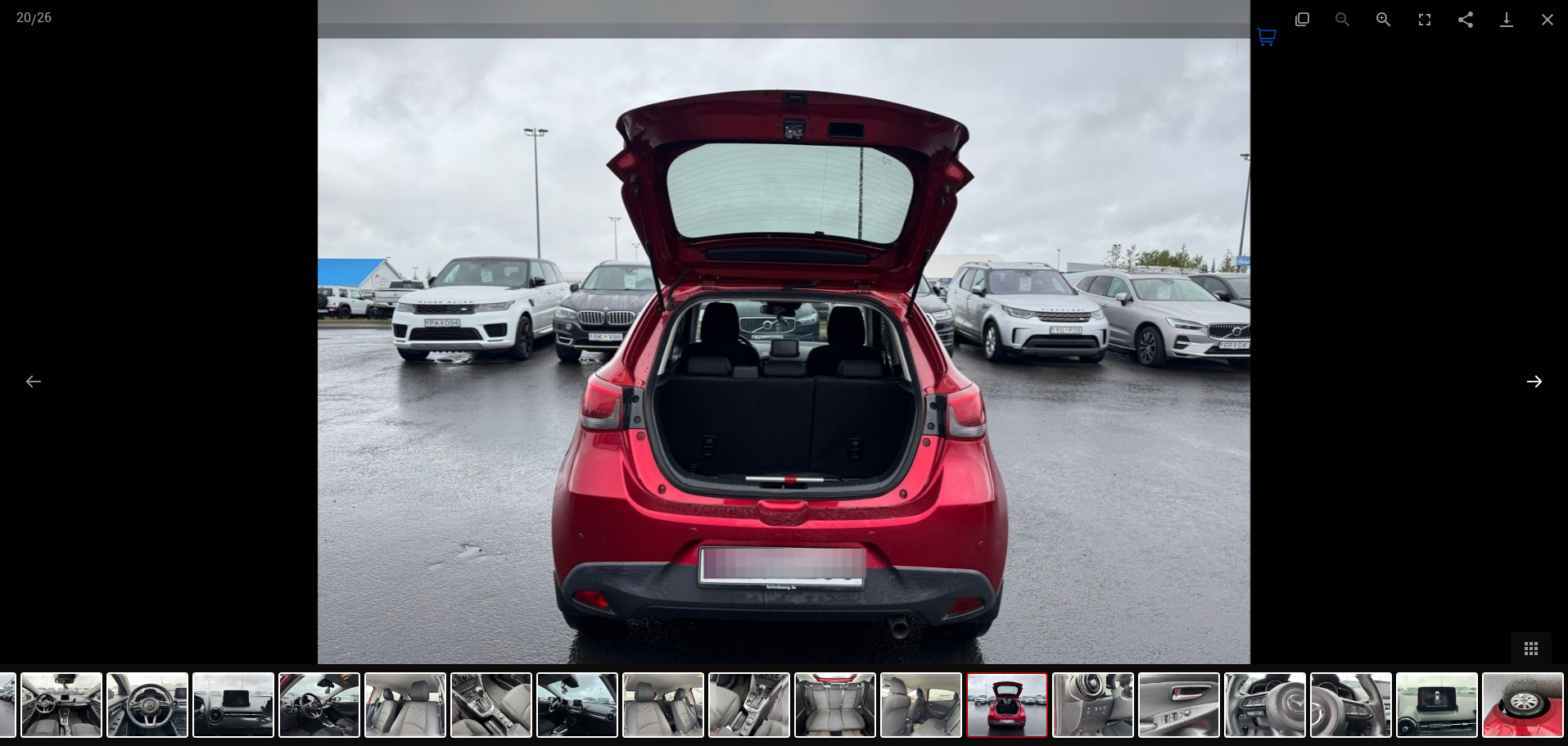
click at [1536, 376] on button "Next slide" at bounding box center [1534, 381] width 34 height 32
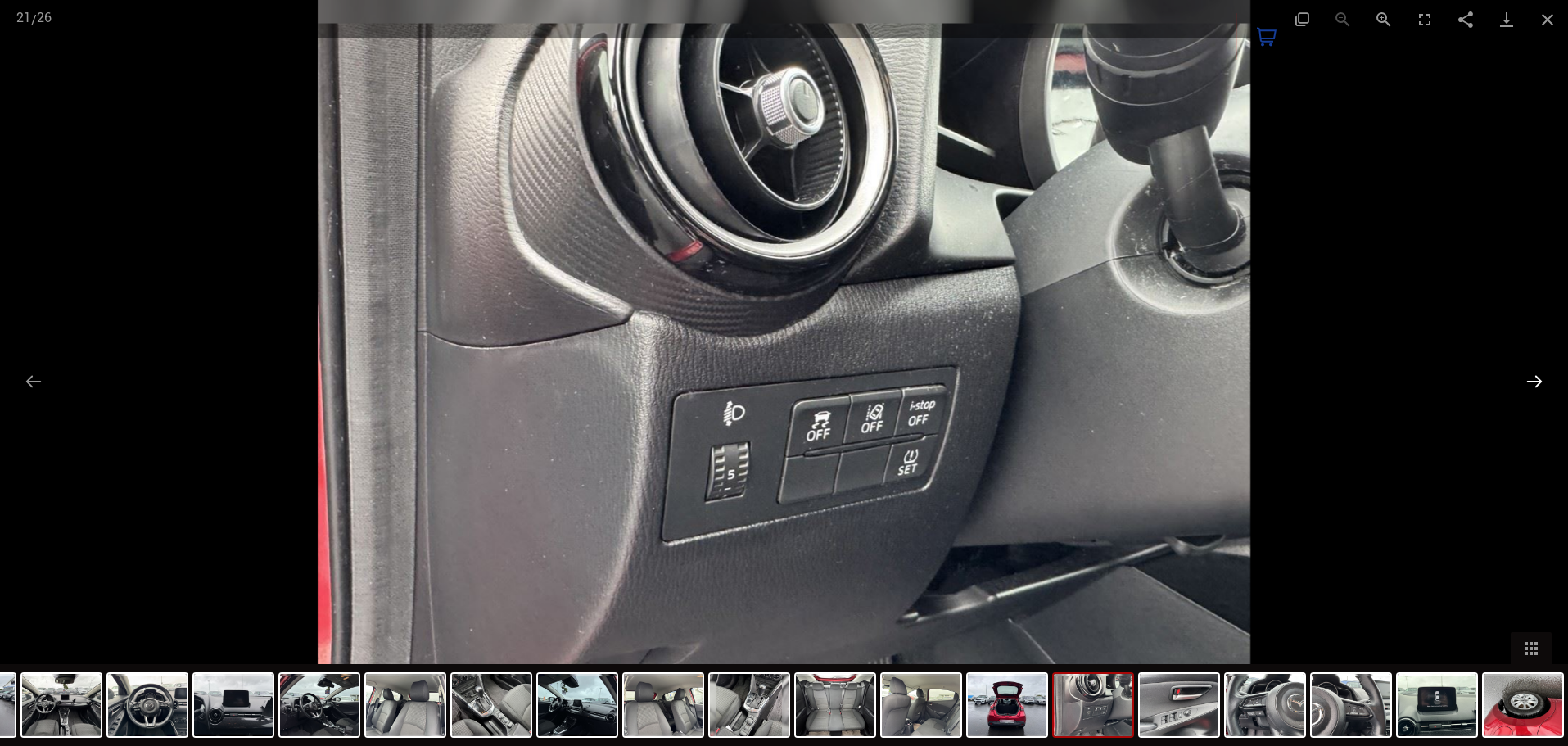
click at [1540, 372] on button "Next slide" at bounding box center [1534, 381] width 34 height 32
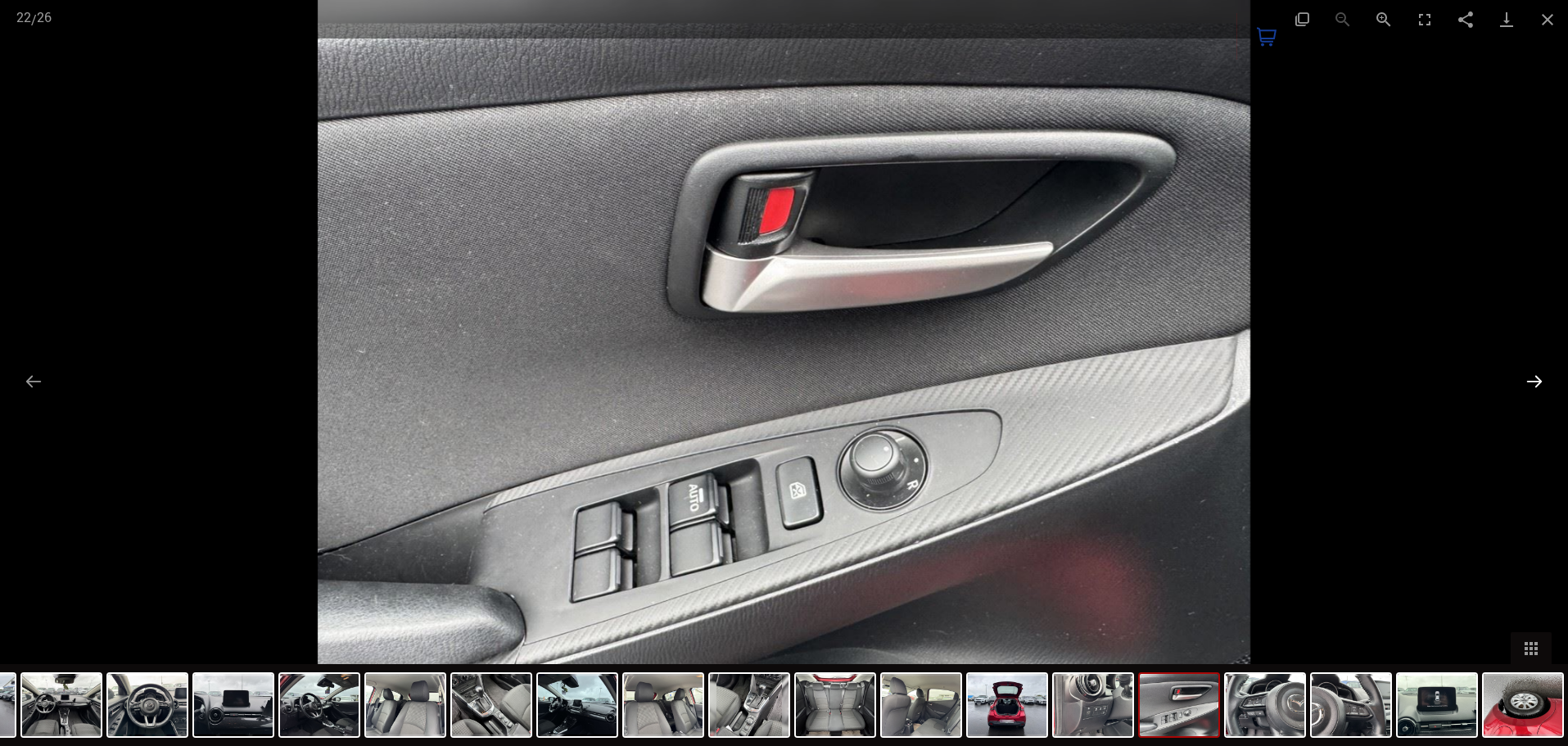
click at [1532, 374] on button "Next slide" at bounding box center [1534, 381] width 34 height 32
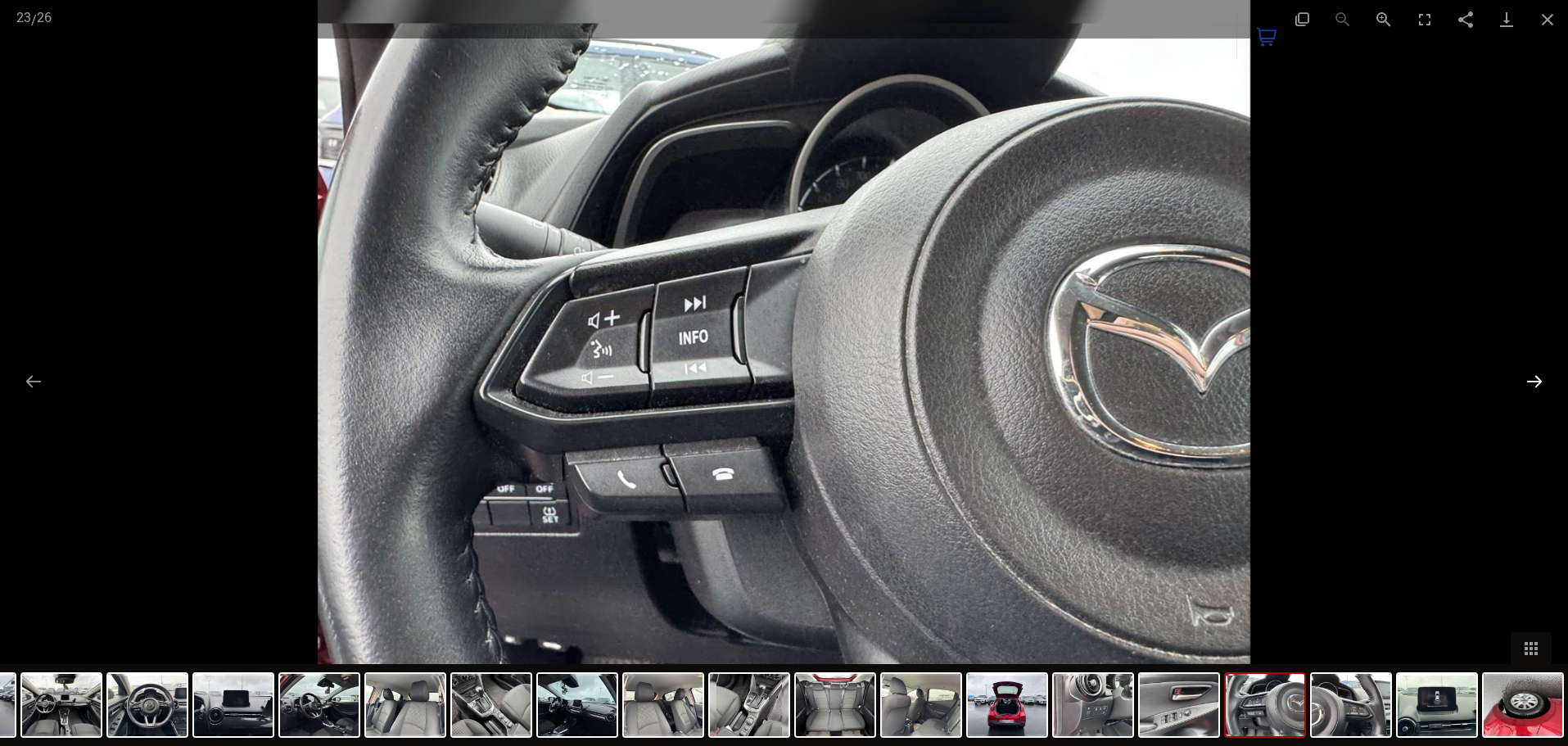
click at [1532, 373] on button "Next slide" at bounding box center [1534, 381] width 34 height 32
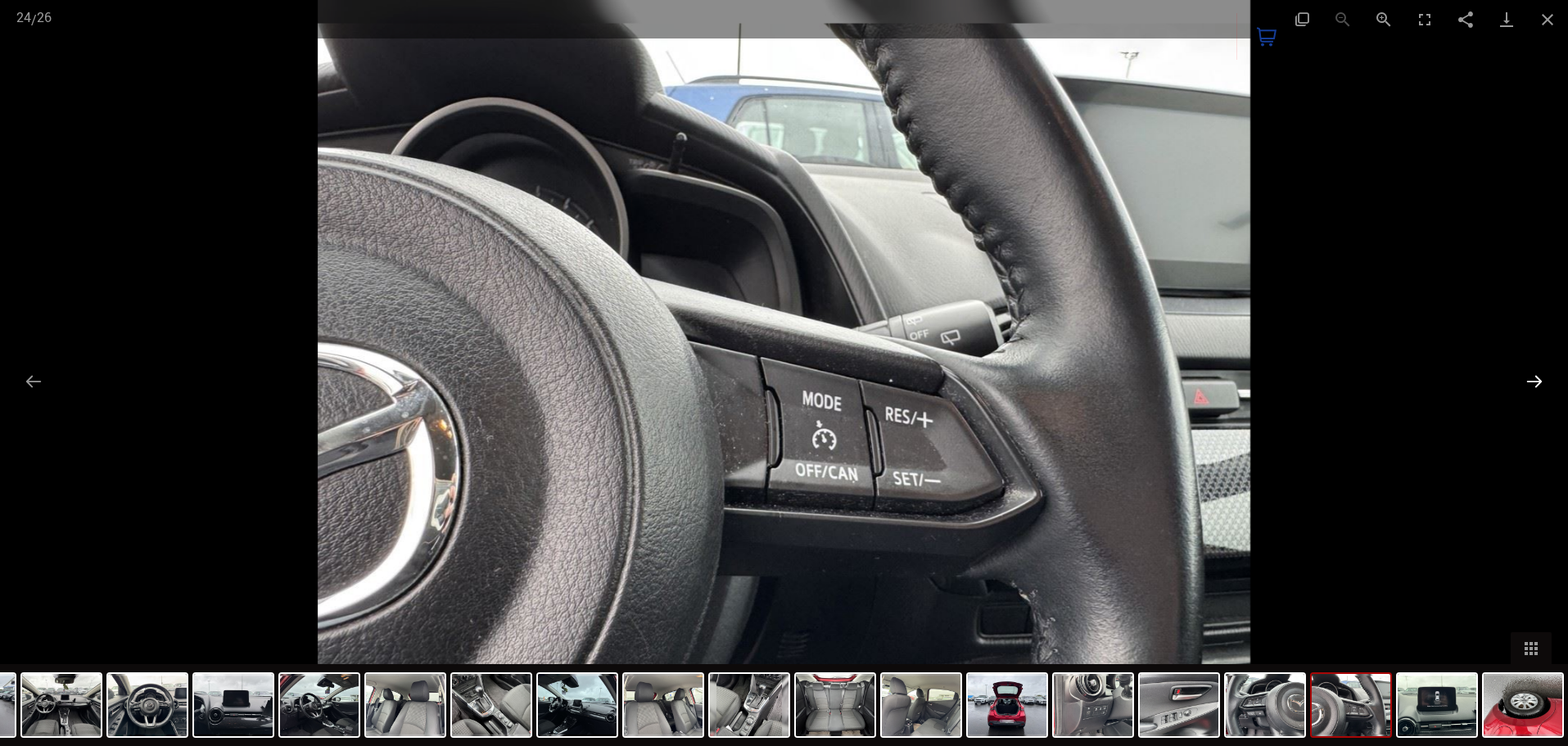
click at [1539, 373] on button "Next slide" at bounding box center [1534, 381] width 34 height 32
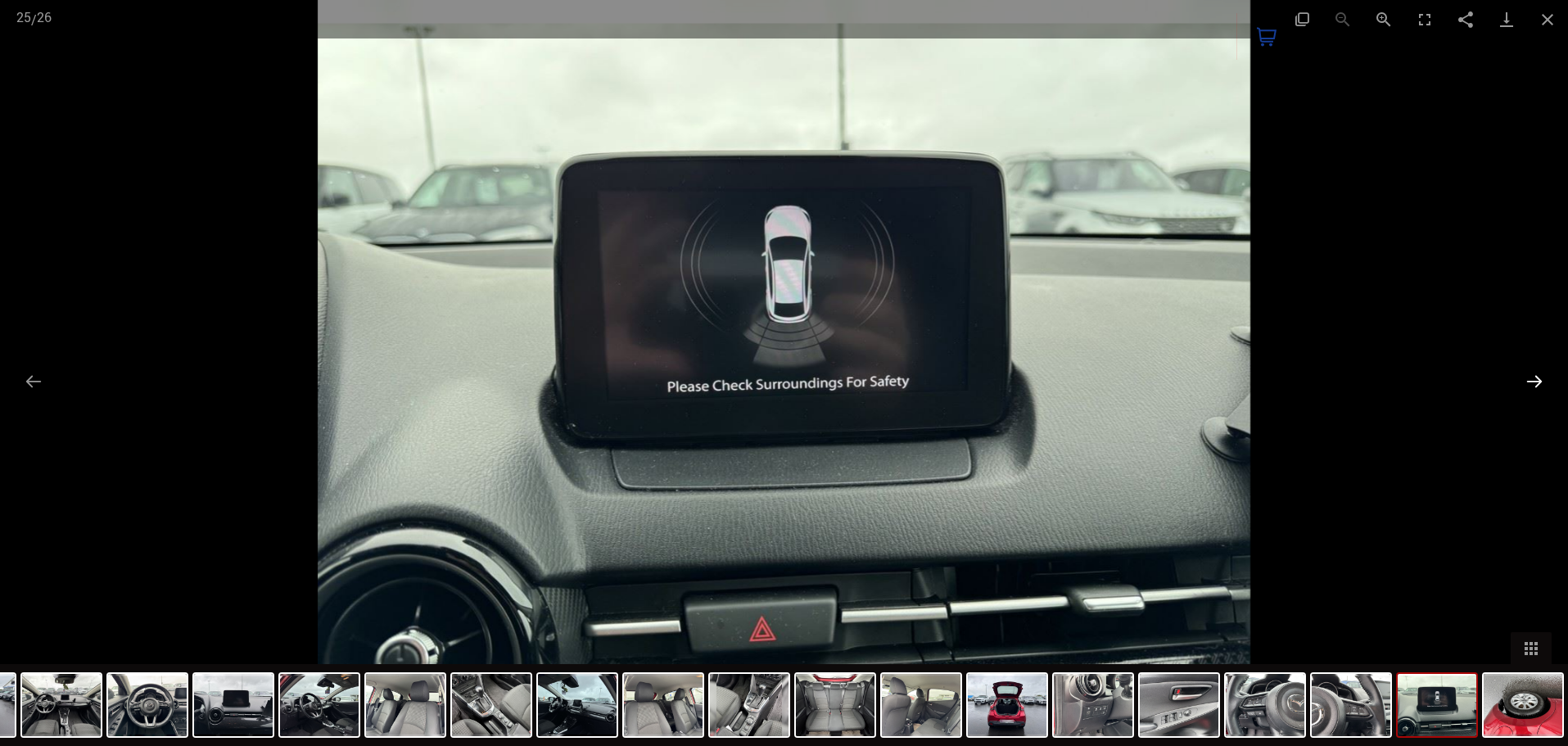
click at [1527, 381] on button "Next slide" at bounding box center [1534, 381] width 34 height 32
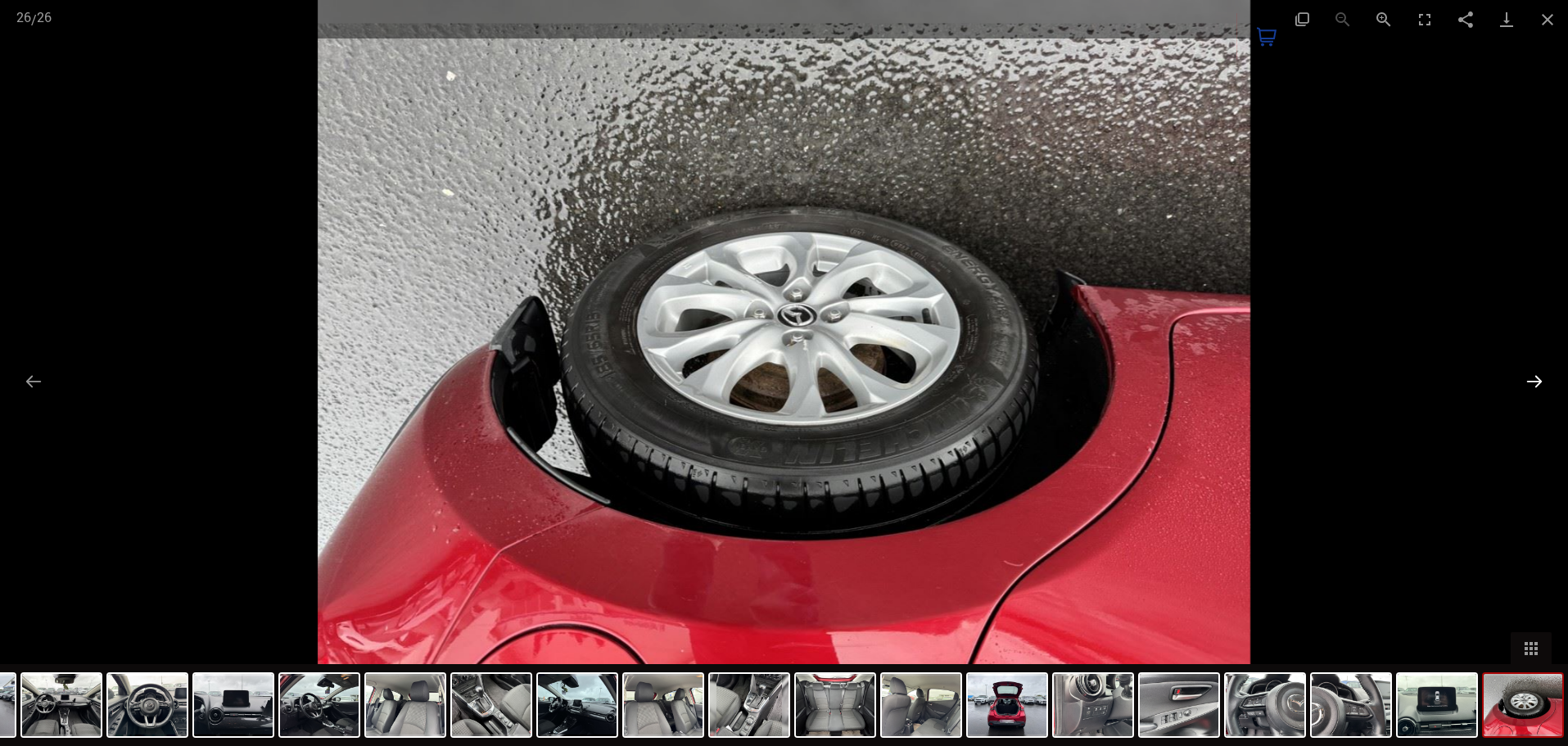
click at [1535, 374] on button "Next slide" at bounding box center [1534, 381] width 34 height 32
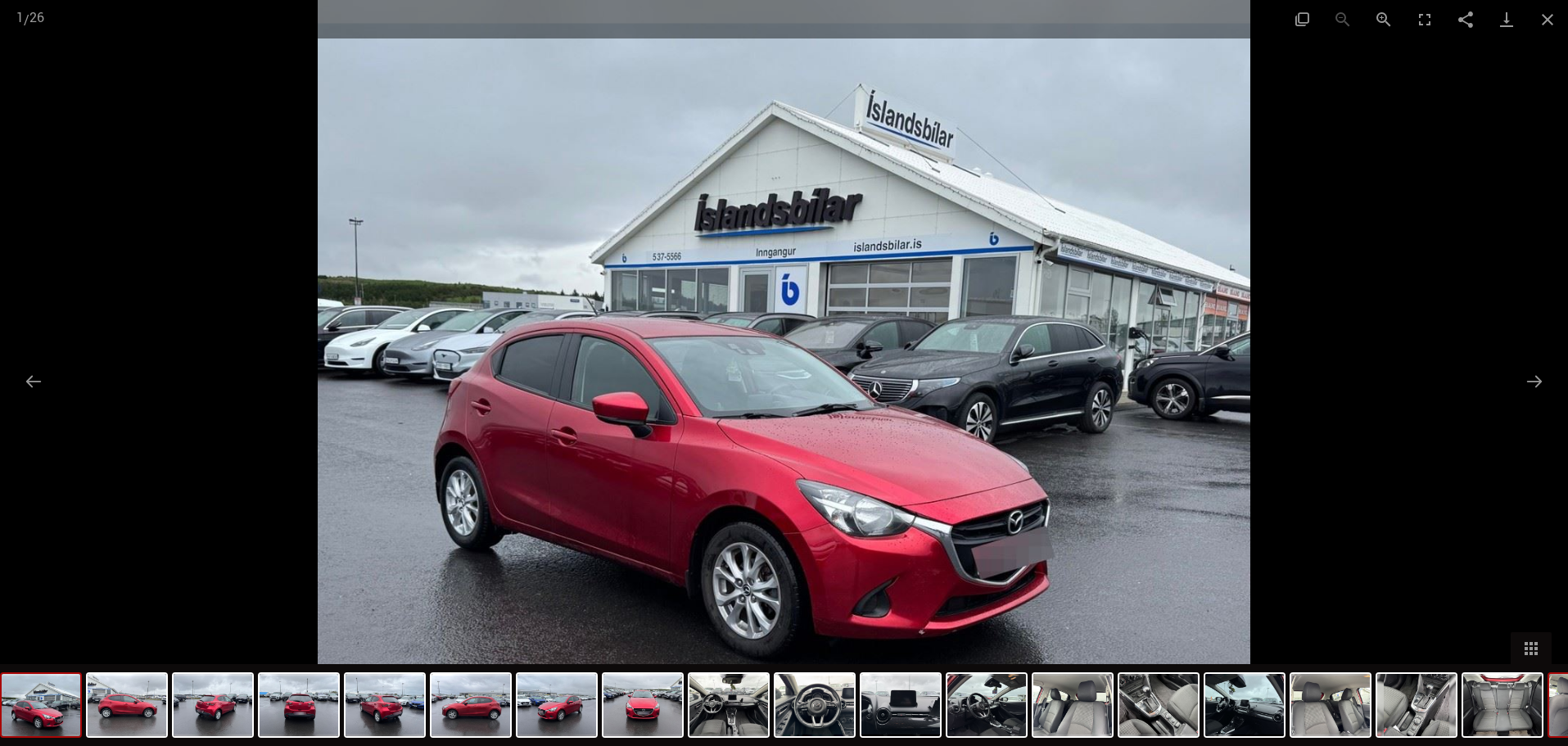
scroll to position [1637, 0]
drag, startPoint x: 1565, startPoint y: 703, endPoint x: 1572, endPoint y: 784, distance: 81.3
click at [1255, 718] on img at bounding box center [1245, 705] width 79 height 62
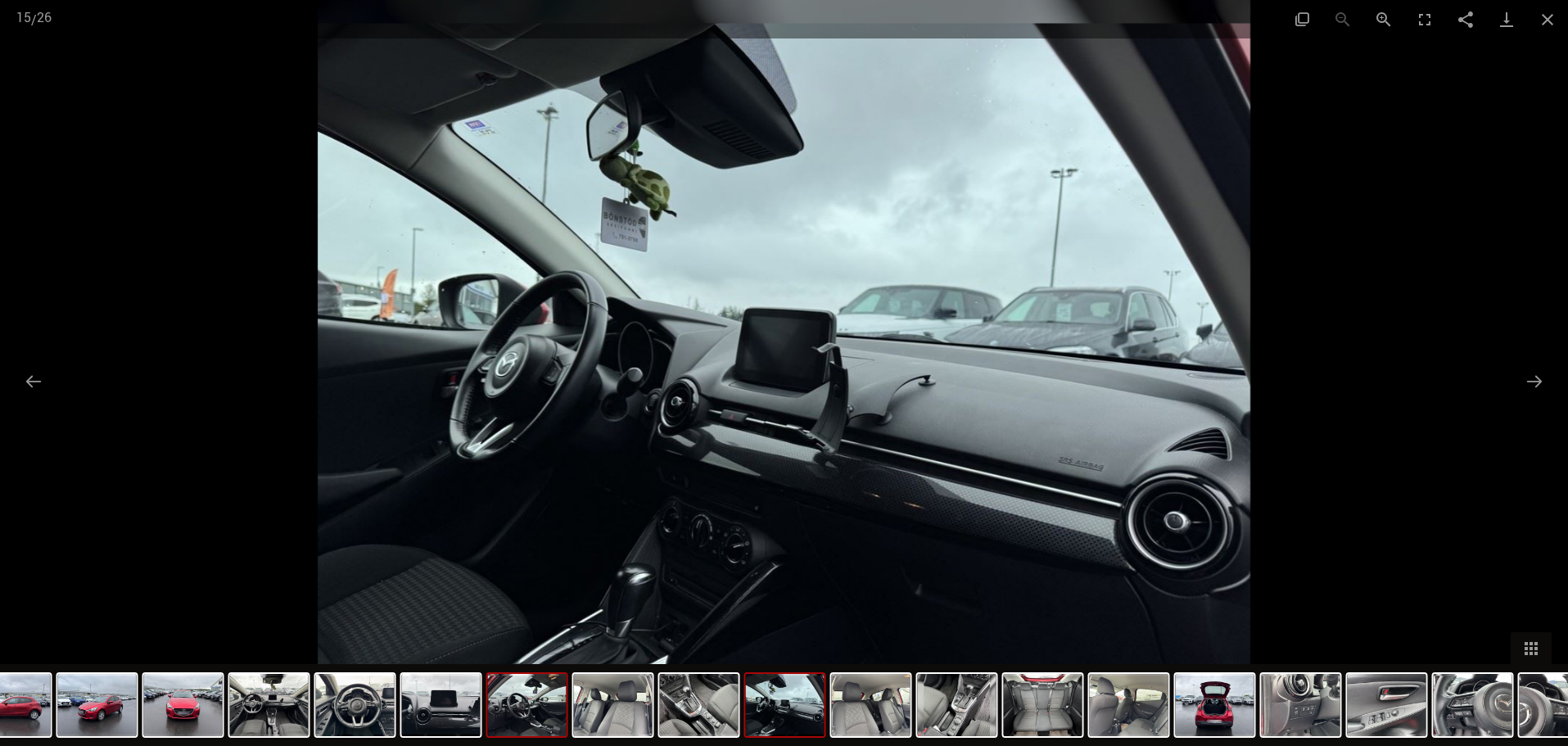
click at [557, 700] on img at bounding box center [527, 705] width 79 height 62
